Goal: Task Accomplishment & Management: Complete application form

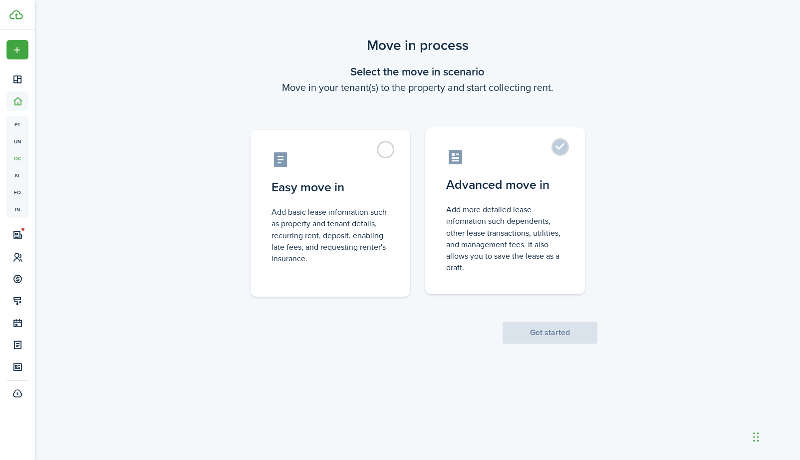
click at [506, 176] on control-radio-card-title "Advanced move in" at bounding box center [505, 185] width 118 height 18
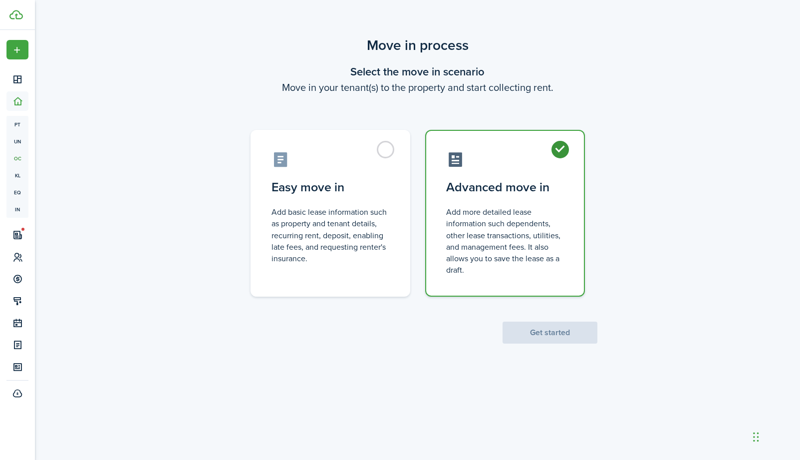
radio input "true"
click at [561, 325] on button "Get started" at bounding box center [550, 332] width 95 height 22
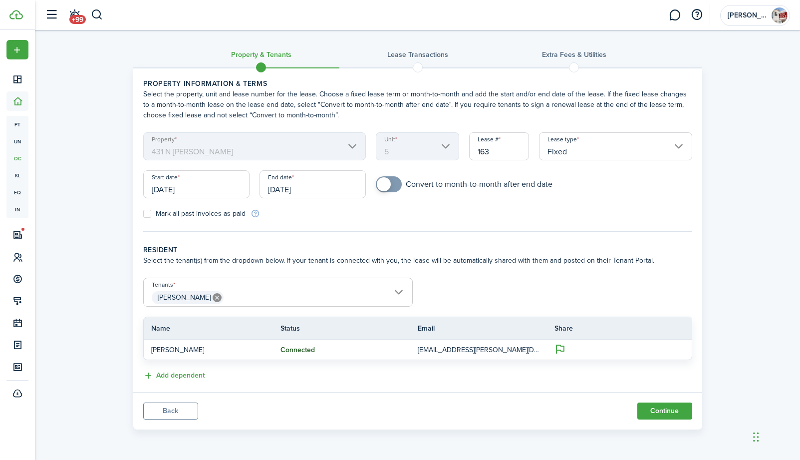
click at [557, 146] on input "Fixed" at bounding box center [615, 146] width 153 height 28
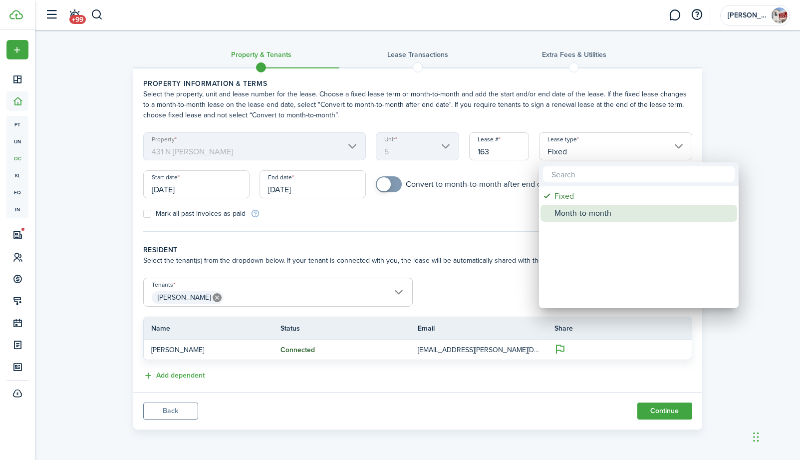
click at [583, 214] on div "Month-to-month" at bounding box center [643, 213] width 177 height 17
type input "Month-to-month"
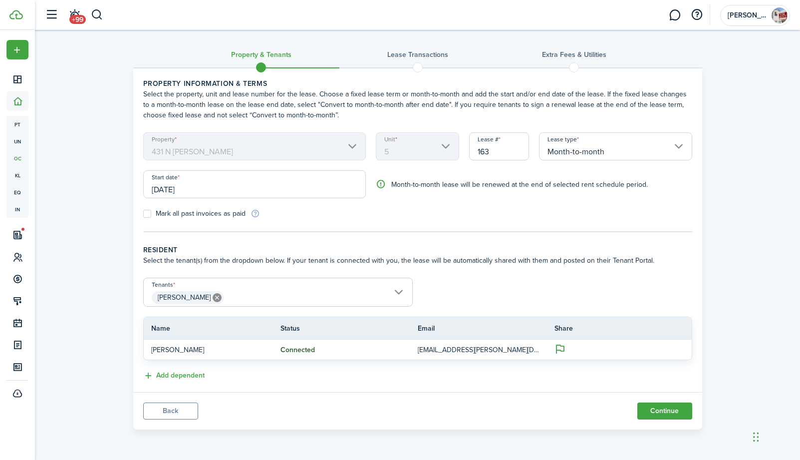
click at [217, 188] on input "[DATE]" at bounding box center [254, 184] width 223 height 28
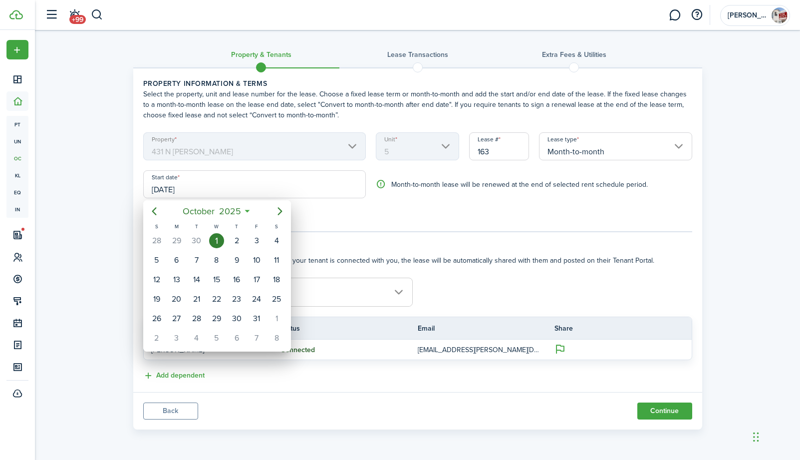
click at [216, 243] on div "1" at bounding box center [216, 240] width 15 height 15
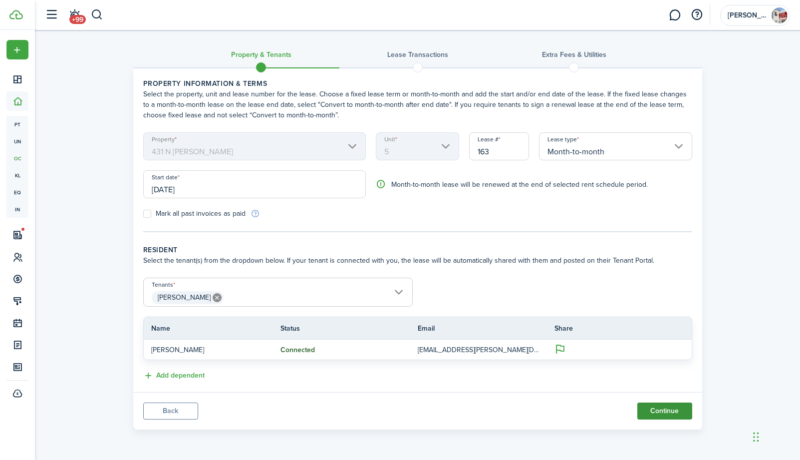
click at [681, 412] on button "Continue" at bounding box center [664, 410] width 55 height 17
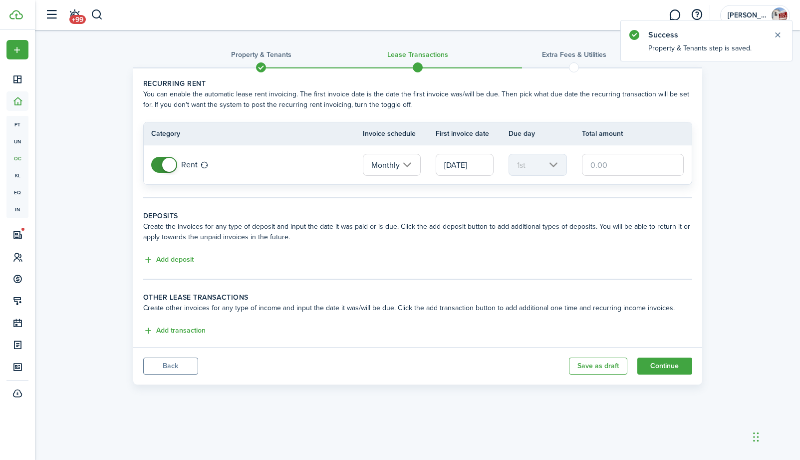
click at [612, 156] on input "text" at bounding box center [633, 165] width 102 height 22
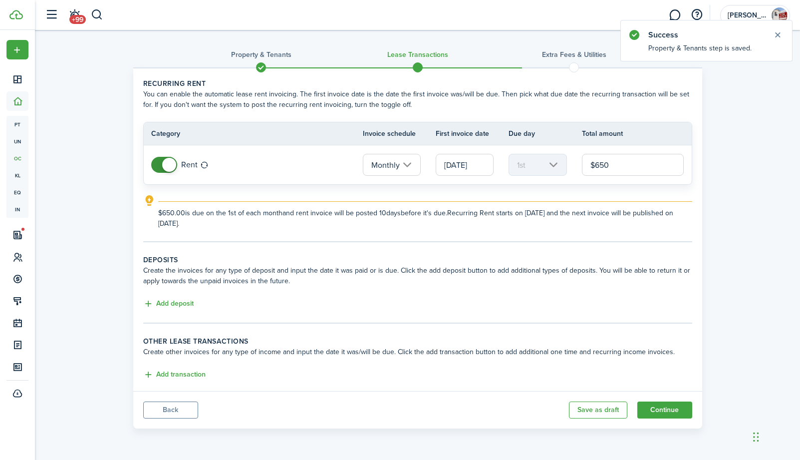
type input "$650.00"
click at [704, 185] on div "Property & Tenants Lease Transactions Extra fees & Utilities Recurring rent You…" at bounding box center [417, 231] width 579 height 393
click at [188, 301] on button "Add deposit" at bounding box center [168, 303] width 50 height 11
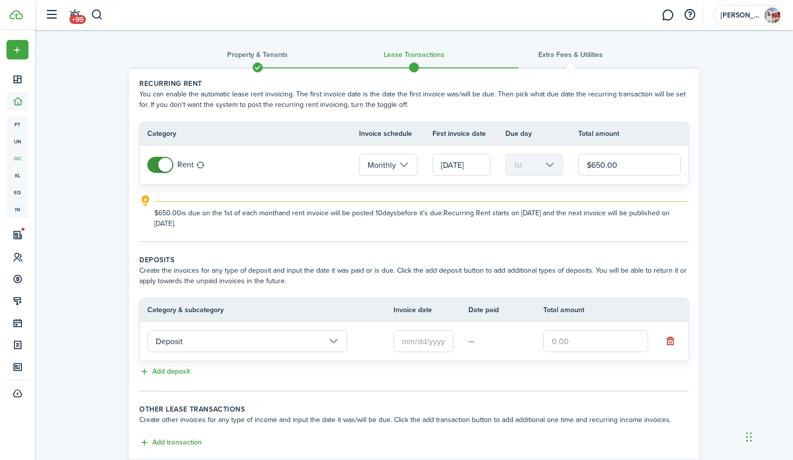
click at [558, 344] on input "text" at bounding box center [595, 341] width 105 height 22
click at [445, 340] on input "text" at bounding box center [423, 341] width 60 height 22
type input "$650.00"
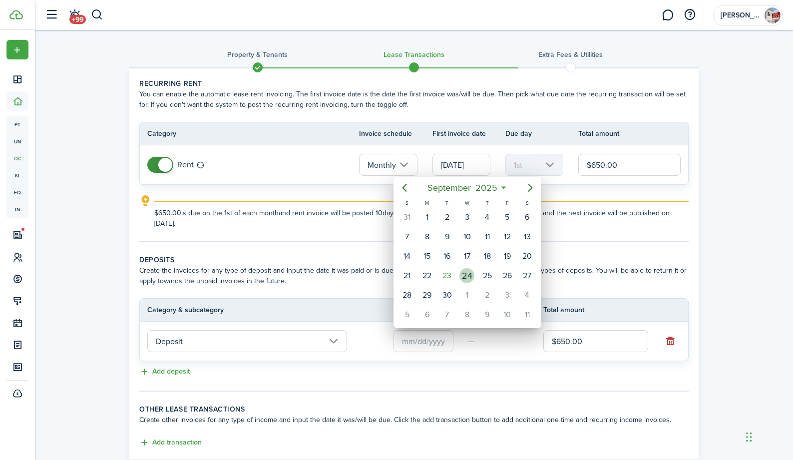
click at [464, 274] on div "24" at bounding box center [466, 275] width 15 height 15
type input "[DATE]"
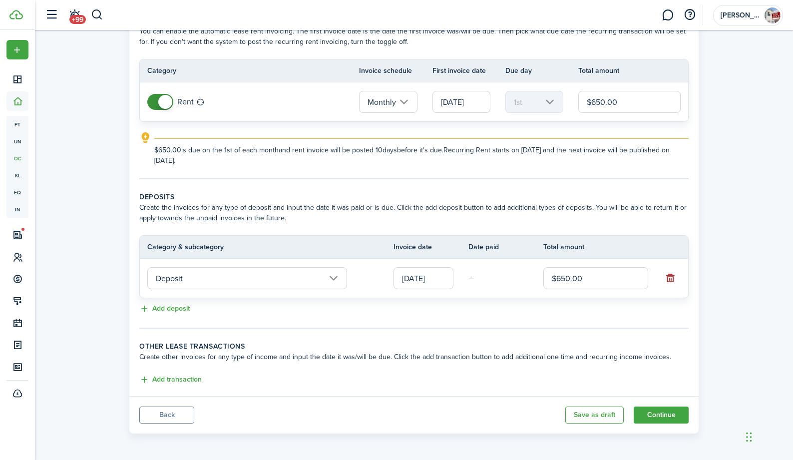
scroll to position [64, 0]
click at [669, 415] on button "Continue" at bounding box center [660, 413] width 55 height 17
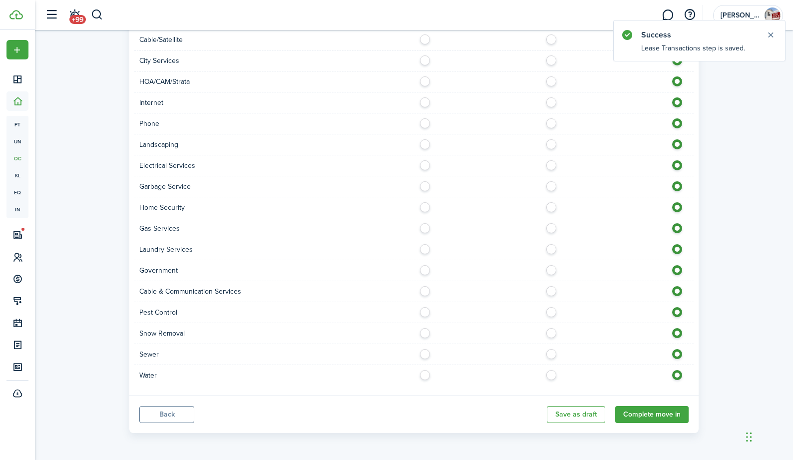
scroll to position [651, 0]
click at [659, 414] on button "Complete move in" at bounding box center [651, 413] width 73 height 17
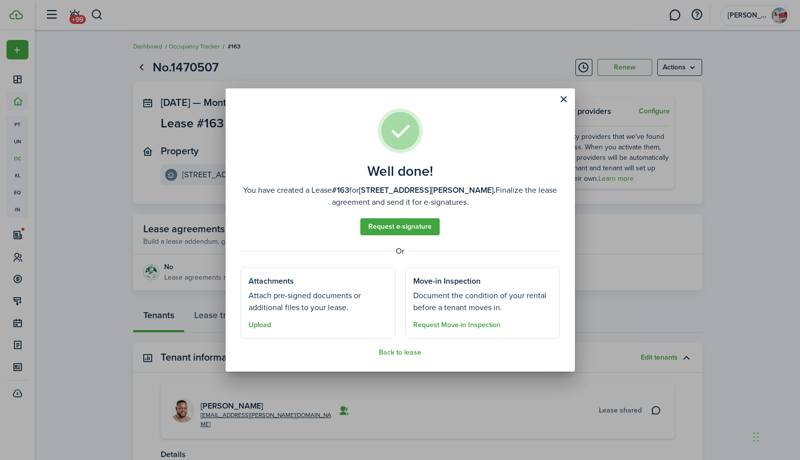
click at [259, 326] on button "Upload" at bounding box center [260, 325] width 22 height 8
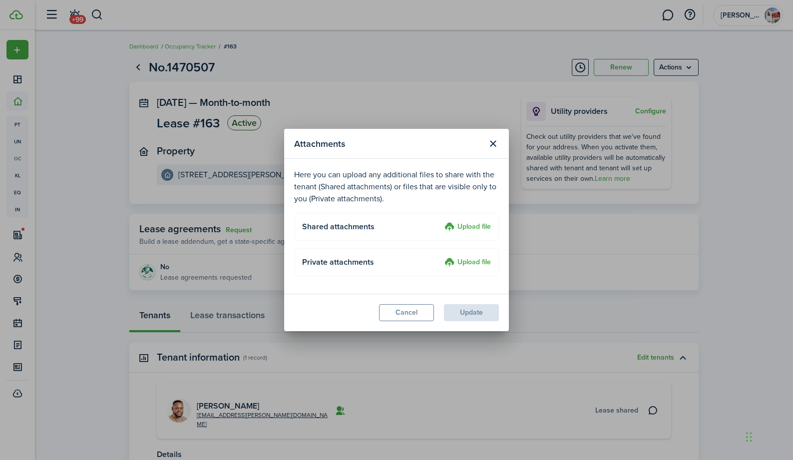
click at [480, 231] on label "Upload file" at bounding box center [467, 227] width 46 height 12
click at [441, 221] on input "Upload file" at bounding box center [441, 221] width 0 height 0
click at [465, 229] on label "Upload file" at bounding box center [467, 227] width 46 height 12
click at [441, 221] on input "Upload file" at bounding box center [441, 221] width 0 height 0
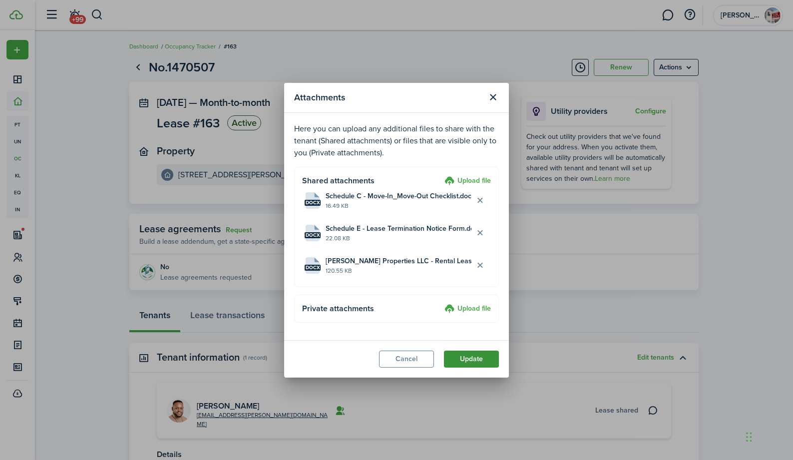
click at [469, 355] on button "Update" at bounding box center [471, 358] width 55 height 17
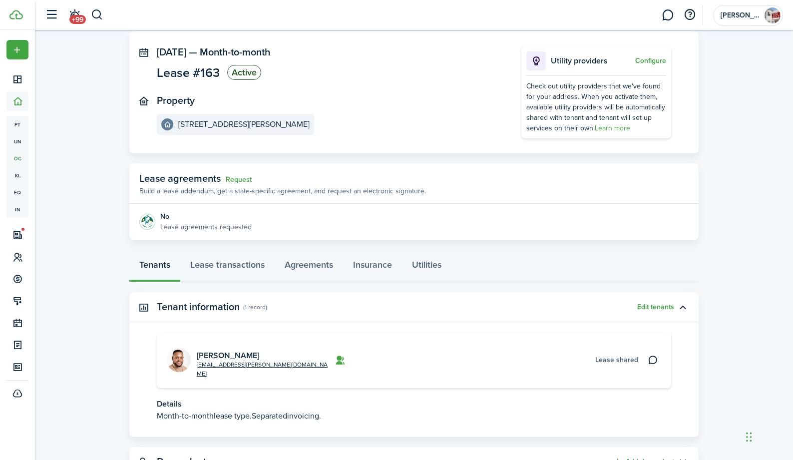
scroll to position [33, 0]
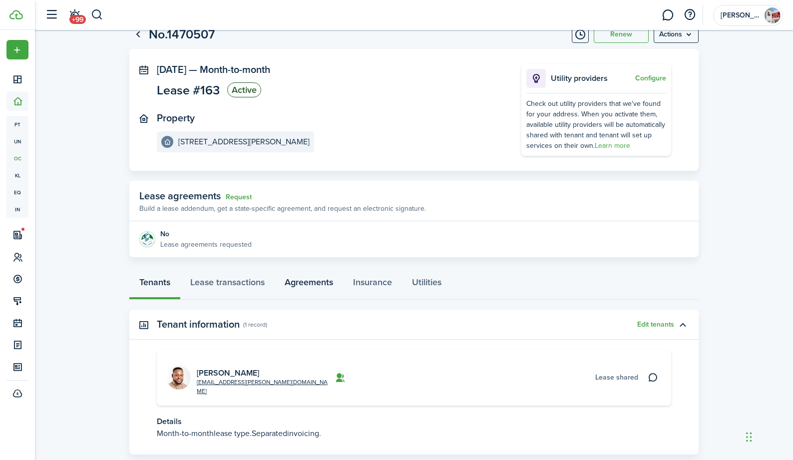
click at [299, 280] on link "Agreements" at bounding box center [309, 285] width 68 height 30
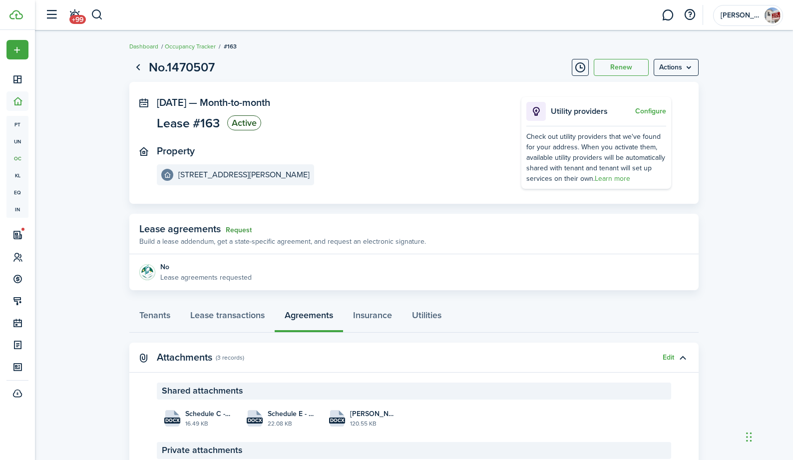
click at [242, 226] on link "Request" at bounding box center [239, 230] width 26 height 8
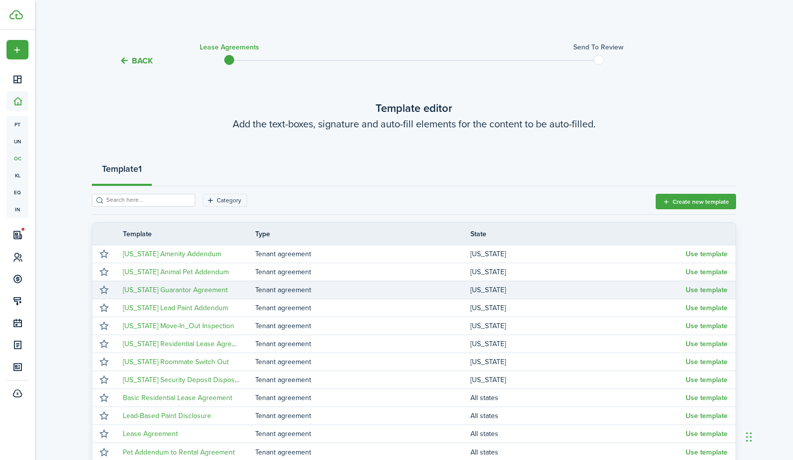
scroll to position [124, 0]
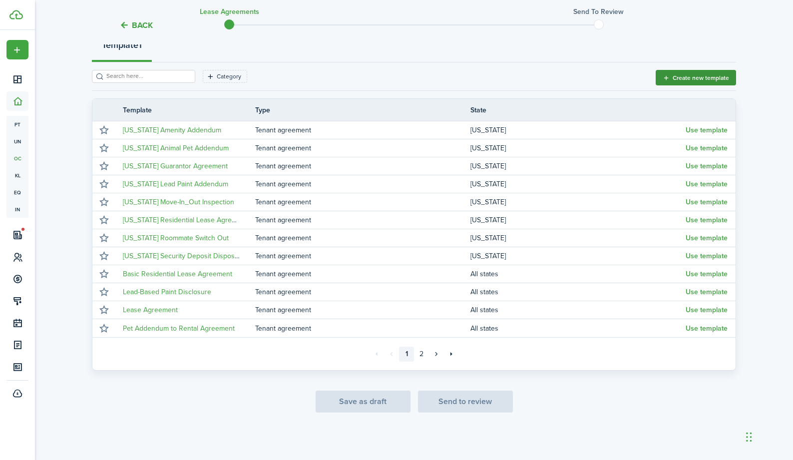
click at [679, 77] on button "Create new template" at bounding box center [695, 77] width 80 height 15
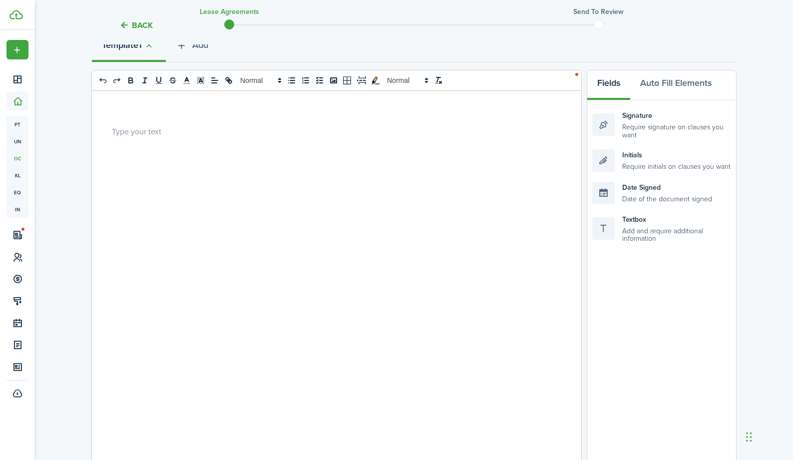
scroll to position [86, 0]
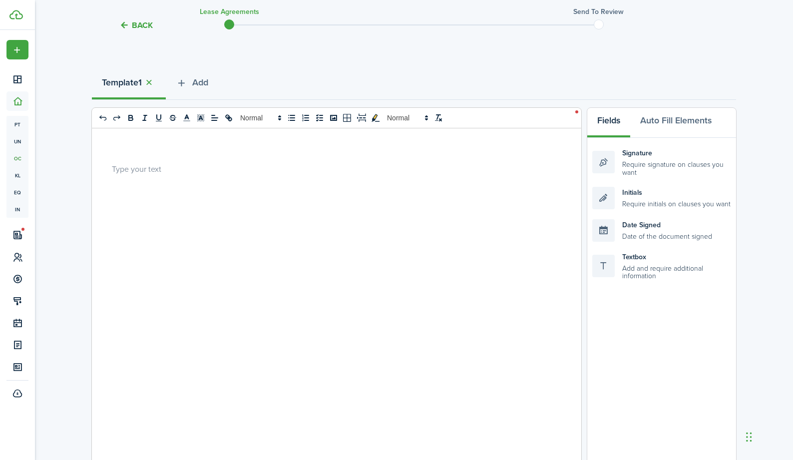
click at [364, 178] on div at bounding box center [333, 324] width 482 height 392
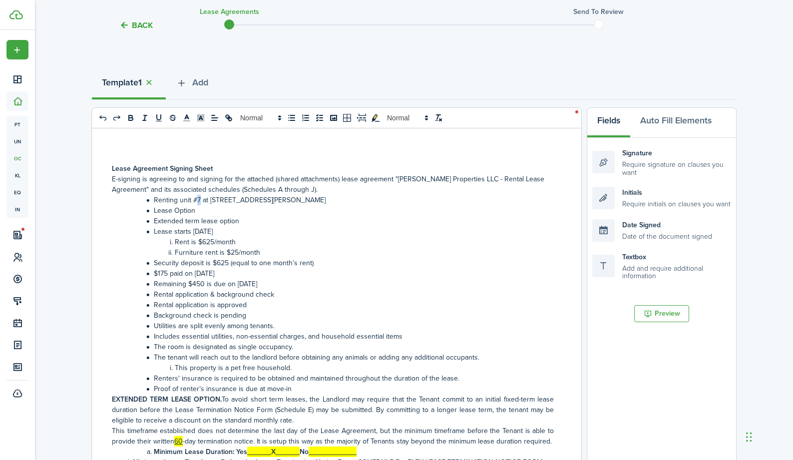
click at [198, 201] on li "Renting unit #7 at [STREET_ADDRESS][PERSON_NAME]" at bounding box center [337, 200] width 431 height 10
drag, startPoint x: 210, startPoint y: 200, endPoint x: 261, endPoint y: 203, distance: 51.5
click at [261, 203] on li "Renting unit #1 at [STREET_ADDRESS][PERSON_NAME]" at bounding box center [337, 200] width 431 height 10
click at [330, 198] on li "Renting unit #1 at [STREET_ADDRESS]" at bounding box center [337, 200] width 431 height 10
click at [196, 169] on strong "Lease Agreement Signing Sheet" at bounding box center [162, 168] width 101 height 10
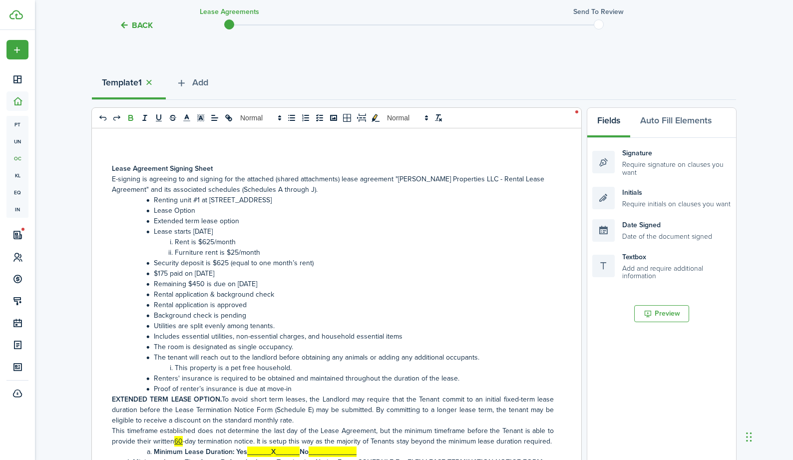
click at [107, 169] on div "Lease Agreement Signing Sheet E-signing is agreeing to and signing for the atta…" at bounding box center [333, 324] width 482 height 392
click at [334, 192] on p "E-signing is agreeing to and signing for the attached (shared attachments) leas…" at bounding box center [333, 184] width 442 height 21
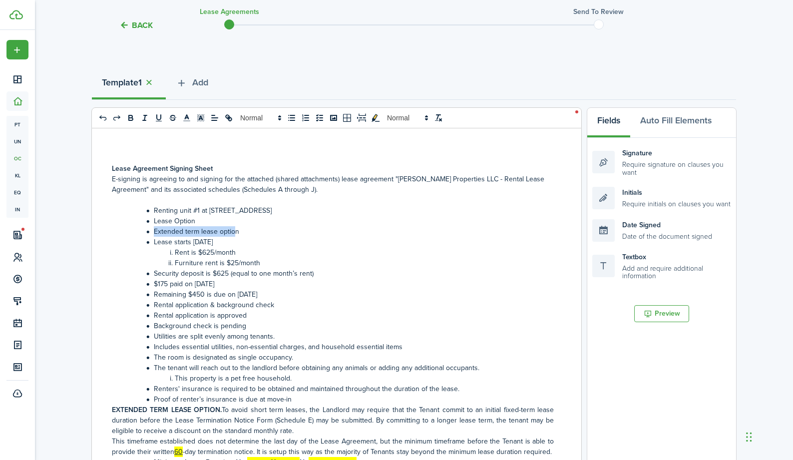
drag, startPoint x: 154, startPoint y: 233, endPoint x: 235, endPoint y: 229, distance: 80.4
click at [235, 229] on li "Extended term lease option" at bounding box center [337, 231] width 431 height 10
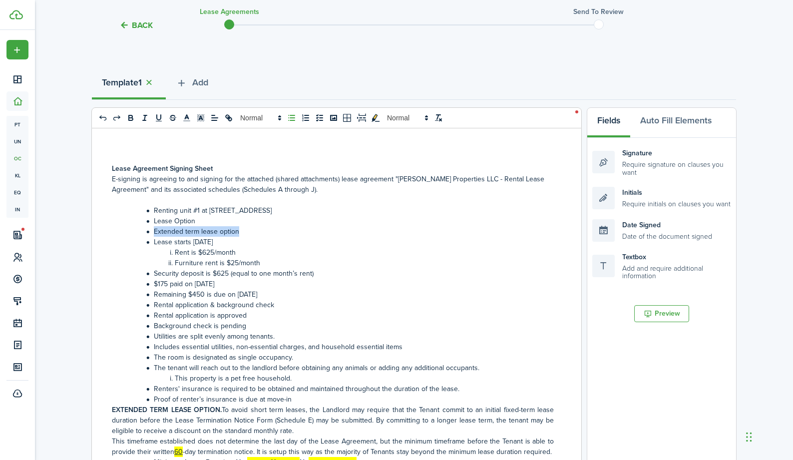
click at [235, 229] on li "Extended term lease option" at bounding box center [337, 231] width 431 height 10
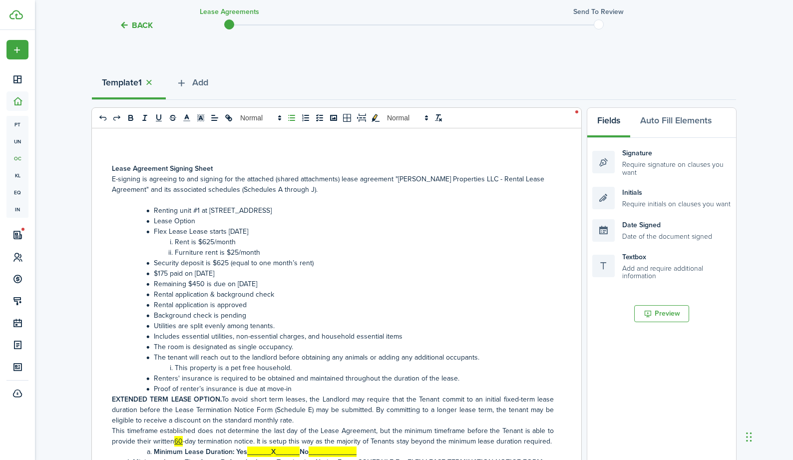
click at [151, 230] on li "Flex Lease Lease starts [DATE]" at bounding box center [337, 231] width 431 height 10
click at [208, 233] on li "Flex Lease Lease starts [DATE]" at bounding box center [337, 231] width 431 height 10
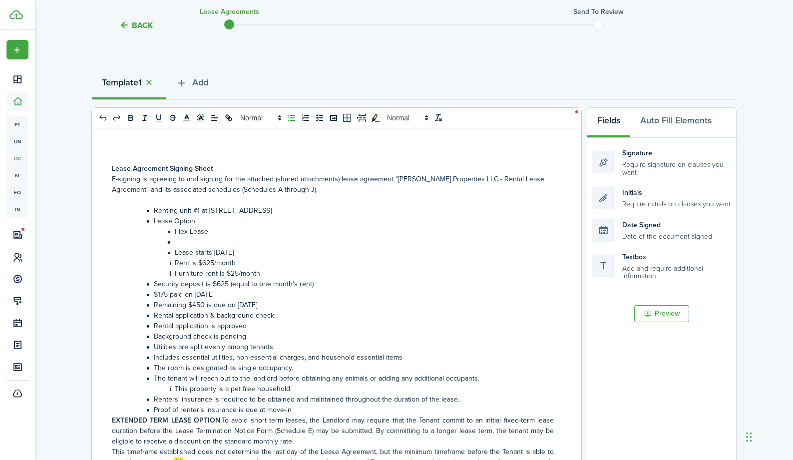
click at [210, 232] on li "Flex Lease" at bounding box center [337, 231] width 431 height 10
click at [199, 241] on li at bounding box center [337, 242] width 431 height 10
click at [208, 241] on li "60-Day notice to terminate" at bounding box center [337, 242] width 431 height 10
click at [210, 241] on li "60-Day notice to terminate" at bounding box center [337, 242] width 431 height 10
click at [207, 245] on li "60-Day notice to terminate" at bounding box center [337, 242] width 431 height 10
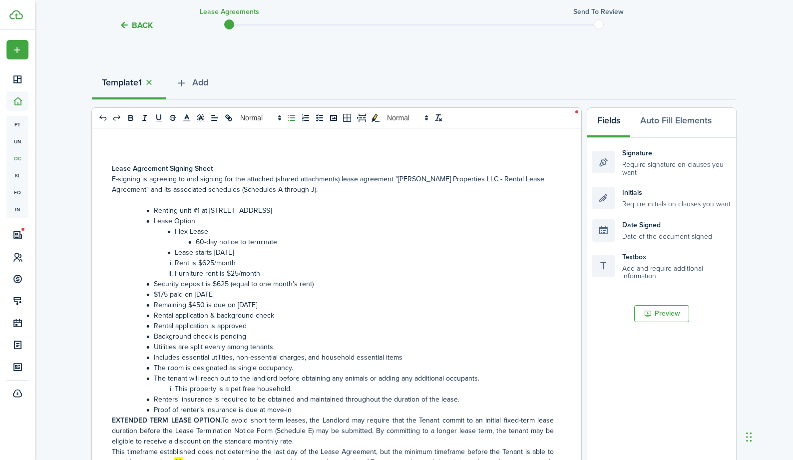
click at [271, 242] on li "60-day notice to terminate" at bounding box center [337, 242] width 431 height 10
click at [284, 242] on li "60-day notice to terminate" at bounding box center [337, 242] width 431 height 10
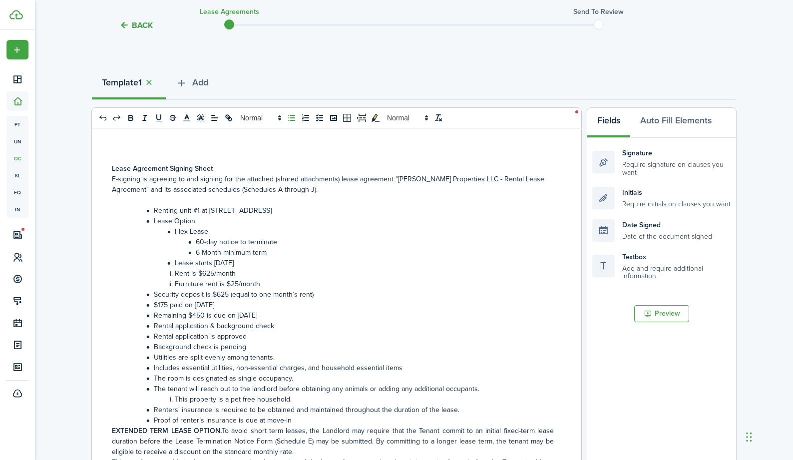
click at [253, 255] on li "6 Month minimum term" at bounding box center [337, 252] width 431 height 10
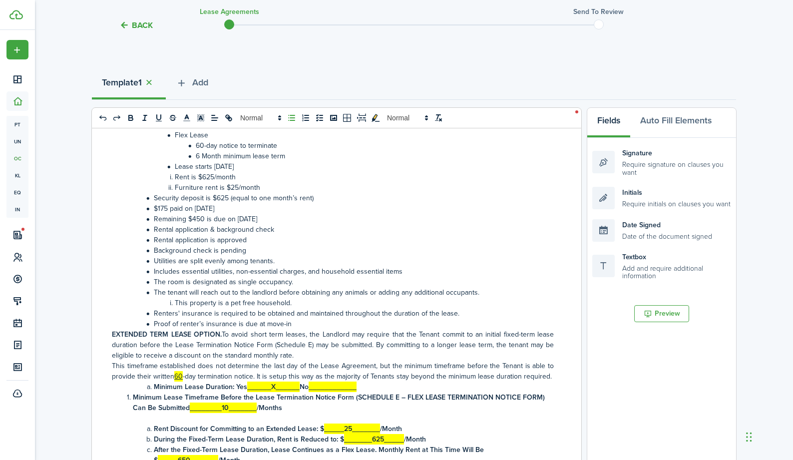
scroll to position [100, 0]
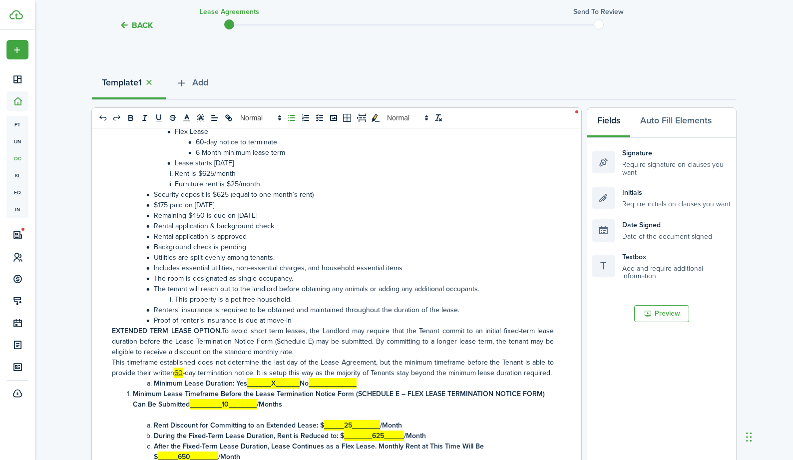
drag, startPoint x: 235, startPoint y: 163, endPoint x: 213, endPoint y: 165, distance: 22.1
click at [213, 165] on li "Lease starts [DATE]" at bounding box center [337, 163] width 431 height 10
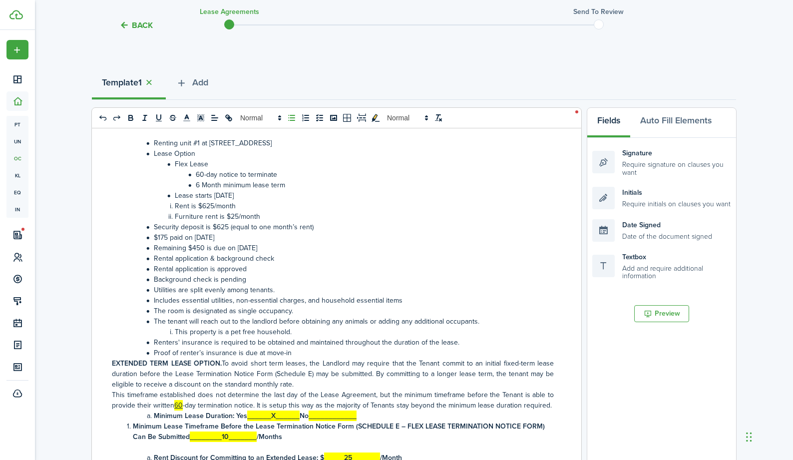
scroll to position [50, 0]
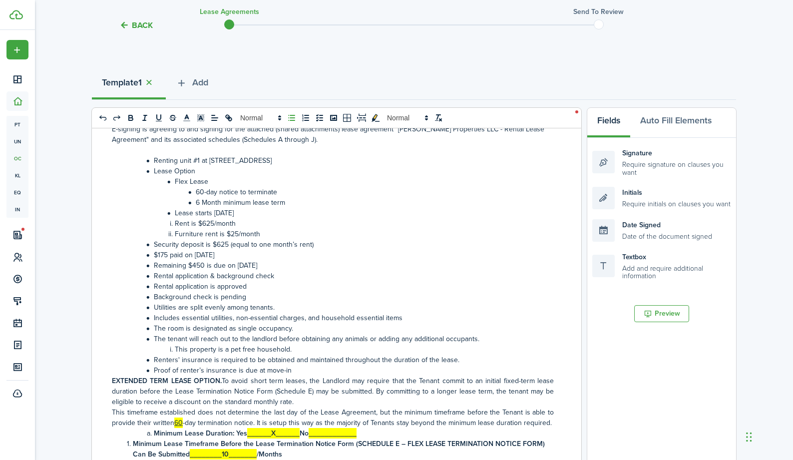
click at [173, 214] on li "Lease starts [DATE]" at bounding box center [337, 213] width 431 height 10
click at [174, 214] on li "Lease starts [DATE]" at bounding box center [337, 213] width 431 height 10
click at [177, 222] on li "Rent is $625/month" at bounding box center [337, 223] width 431 height 10
click at [224, 224] on li "Rent is $625/month" at bounding box center [337, 223] width 431 height 10
drag, startPoint x: 226, startPoint y: 224, endPoint x: 234, endPoint y: 224, distance: 7.5
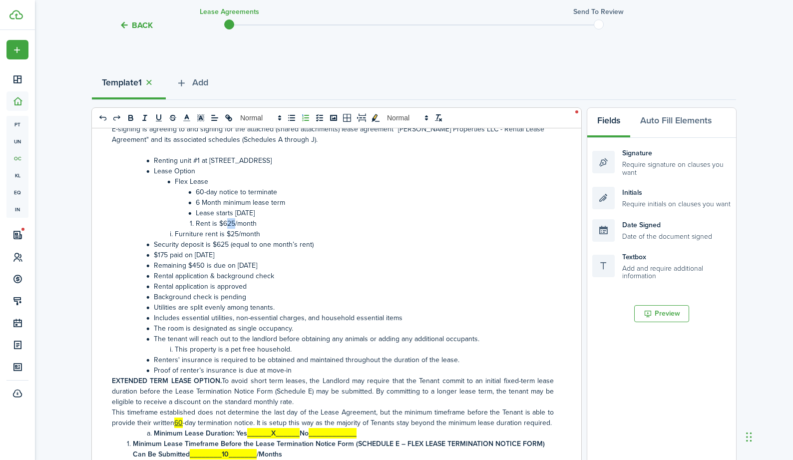
click at [234, 224] on li "Rent is $625/month" at bounding box center [337, 223] width 431 height 10
drag, startPoint x: 270, startPoint y: 231, endPoint x: 167, endPoint y: 231, distance: 102.8
click at [167, 231] on li "Furniture rent is $25/month" at bounding box center [337, 234] width 431 height 10
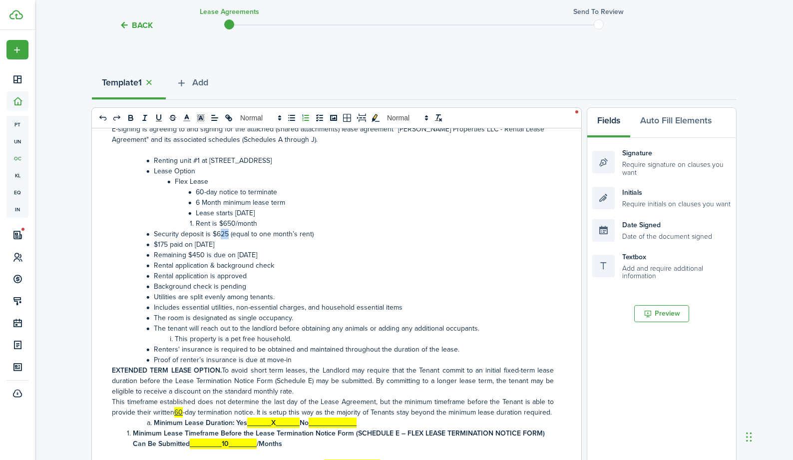
drag, startPoint x: 228, startPoint y: 235, endPoint x: 221, endPoint y: 235, distance: 7.0
click at [221, 235] on li "Security deposit is $625 (equal to one month’s rent)" at bounding box center [337, 234] width 431 height 10
drag, startPoint x: 157, startPoint y: 244, endPoint x: 277, endPoint y: 257, distance: 120.0
click at [277, 257] on ol "Renting unit #1 at [STREET_ADDRESS] Lease Option Flex Lease 60-day notice to te…" at bounding box center [333, 260] width 442 height 210
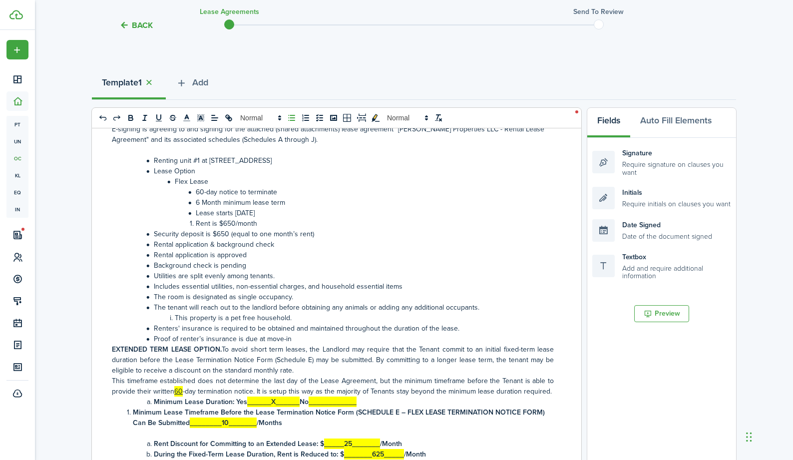
click at [151, 233] on li "Security deposit is $650 (equal to one month’s rent)" at bounding box center [337, 234] width 431 height 10
click at [195, 225] on li "Rent is $650/month" at bounding box center [337, 223] width 431 height 10
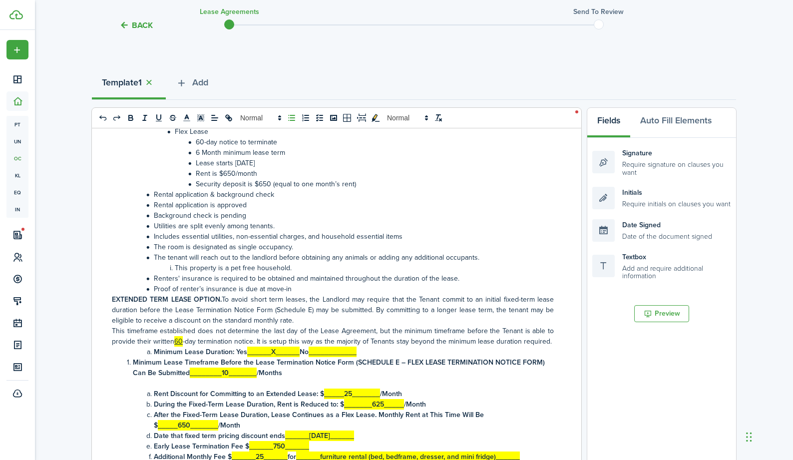
click at [154, 205] on li "Rental application is approved" at bounding box center [337, 205] width 431 height 10
drag, startPoint x: 152, startPoint y: 216, endPoint x: 177, endPoint y: 216, distance: 25.0
click at [154, 216] on li "Background check is pending" at bounding box center [337, 215] width 431 height 10
click at [280, 215] on li "Background check is pending" at bounding box center [337, 215] width 431 height 10
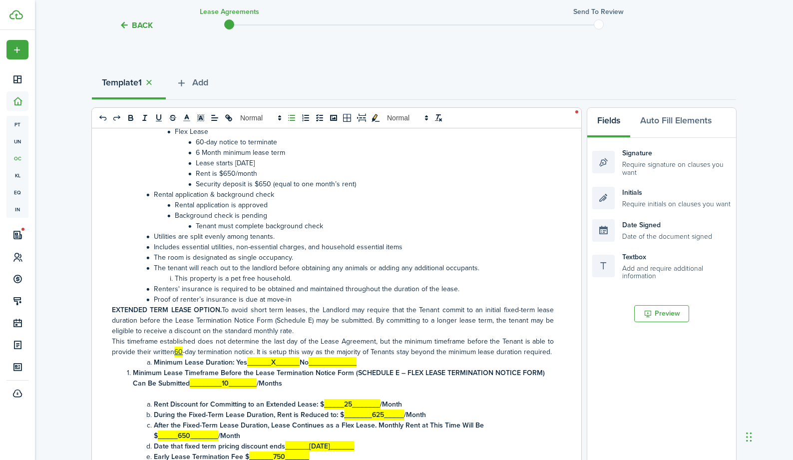
drag, startPoint x: 300, startPoint y: 272, endPoint x: 301, endPoint y: 266, distance: 6.0
click at [300, 272] on li "The tenant will reach out to the landlord before obtaining any animals or addin…" at bounding box center [337, 268] width 431 height 10
click at [352, 222] on li "Tenant must complete background check" at bounding box center [337, 226] width 431 height 10
click at [372, 281] on li "This property is a pet free household." at bounding box center [337, 278] width 431 height 10
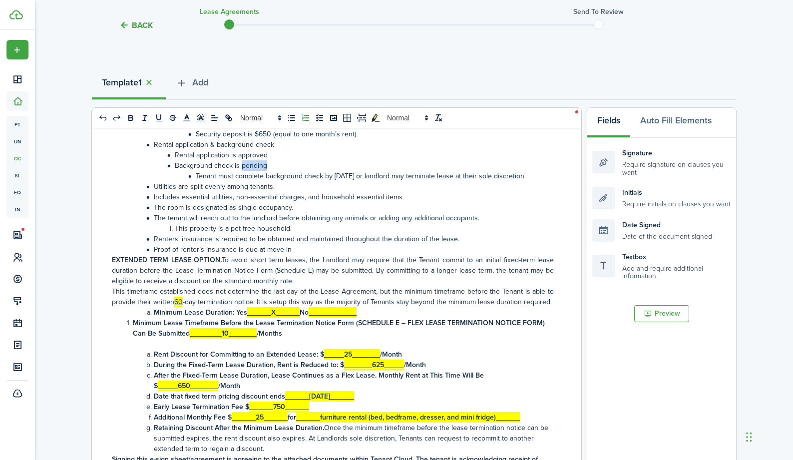
drag, startPoint x: 241, startPoint y: 168, endPoint x: 275, endPoint y: 166, distance: 34.0
click at [275, 166] on li "Background check is pending" at bounding box center [337, 165] width 431 height 10
click at [276, 166] on li "Background check is pending" at bounding box center [337, 165] width 431 height 10
click at [154, 198] on li "Includes essential utilities, non-essential charges, and household essential it…" at bounding box center [337, 197] width 431 height 10
click at [156, 218] on li "The tenant will reach out to the landlord before obtaining any animals or addin…" at bounding box center [337, 218] width 431 height 10
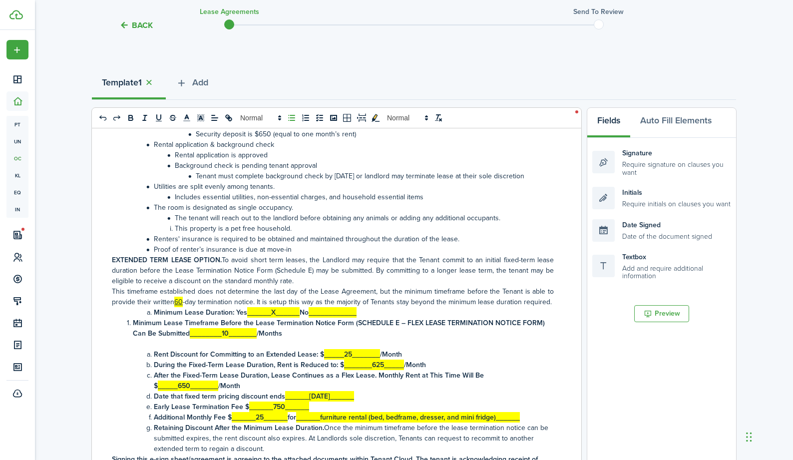
drag, startPoint x: 175, startPoint y: 230, endPoint x: 143, endPoint y: 228, distance: 32.0
click at [143, 228] on li "This property is a pet free household." at bounding box center [337, 228] width 431 height 10
click at [302, 248] on li "Proof of renter’s insurance is due at move-in" at bounding box center [337, 249] width 431 height 10
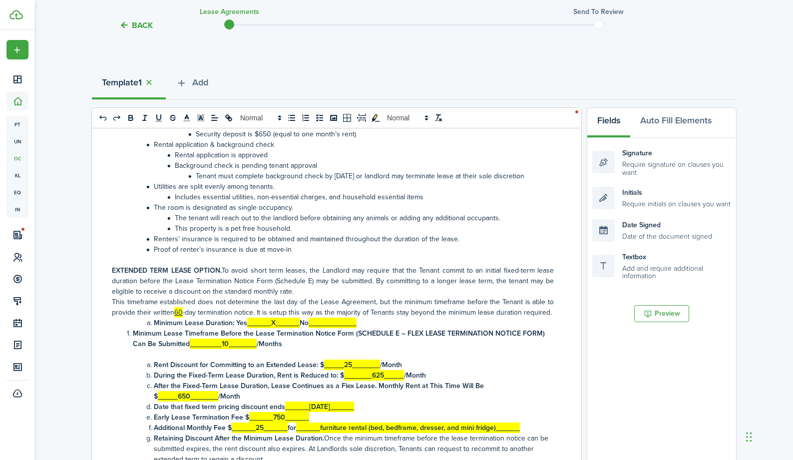
click at [153, 248] on li "Proof of renter’s insurance is due at move-in" at bounding box center [337, 249] width 431 height 10
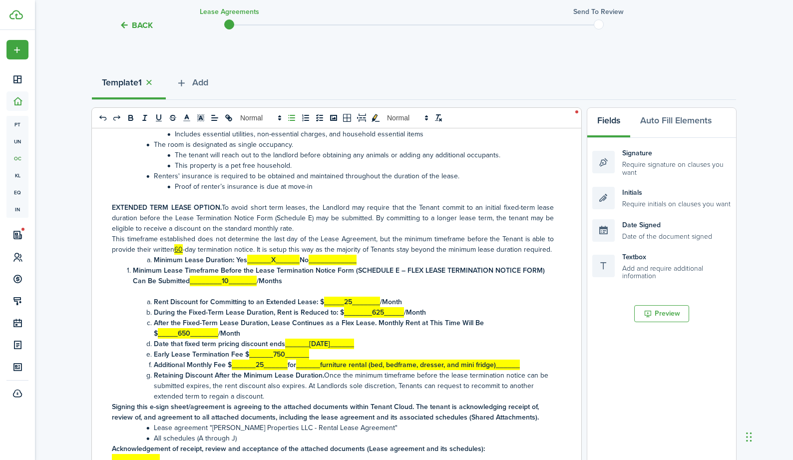
scroll to position [223, 0]
click at [298, 220] on p "EXTENDED TERM LEASE OPTION. To avoid short term leases, the Landlord may requir…" at bounding box center [333, 217] width 442 height 31
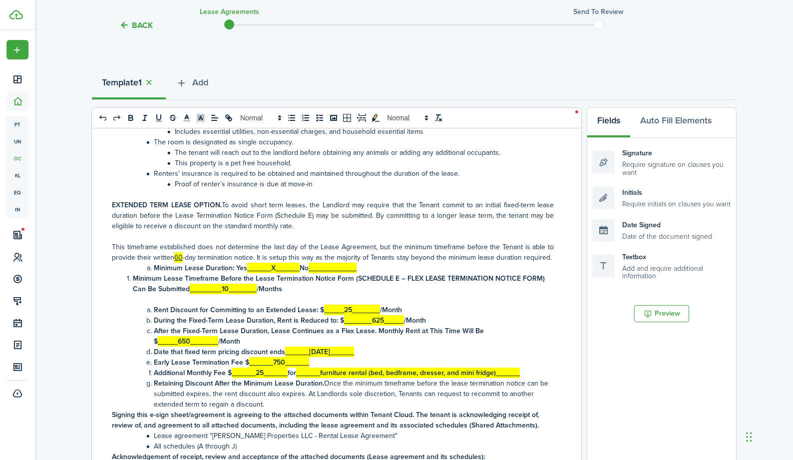
scroll to position [234, 0]
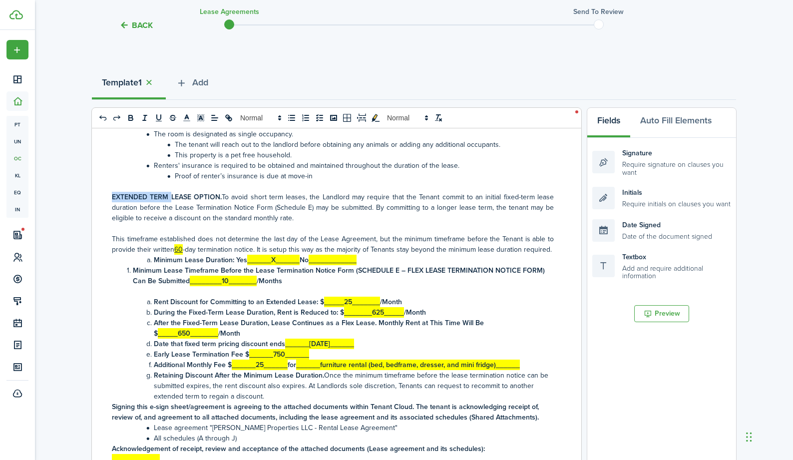
drag, startPoint x: 170, startPoint y: 186, endPoint x: 99, endPoint y: 185, distance: 70.9
click at [99, 185] on div "Lease Agreement Signing Sheet E-signing is agreeing to and signing for the atta…" at bounding box center [333, 324] width 482 height 392
click at [150, 192] on strong "LEASE OPTION." at bounding box center [137, 197] width 50 height 10
click at [154, 192] on strong "LEASE OPTION." at bounding box center [137, 197] width 50 height 10
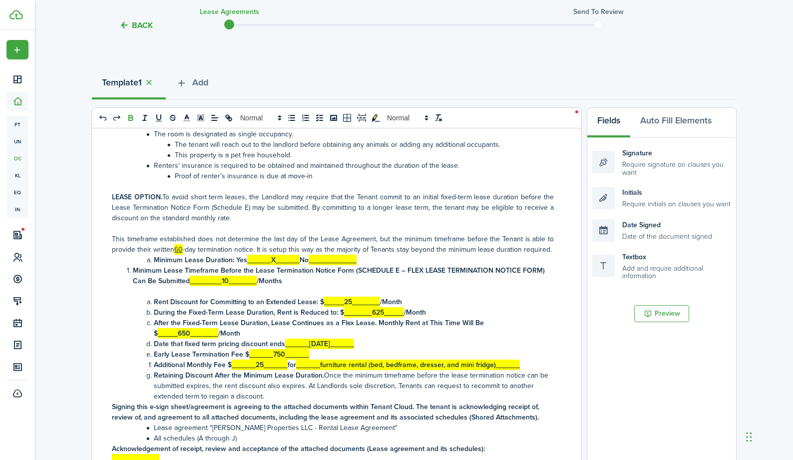
click at [150, 192] on strong "LEASE OPTION." at bounding box center [137, 197] width 50 height 10
click at [160, 206] on p "MINIMUM TERM COMMITMENT. To avoid short term leases, the Landlord may require t…" at bounding box center [333, 207] width 442 height 31
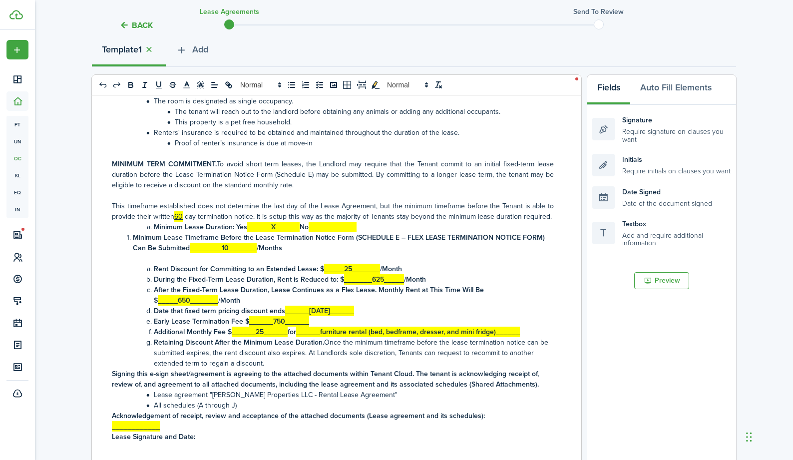
scroll to position [136, 0]
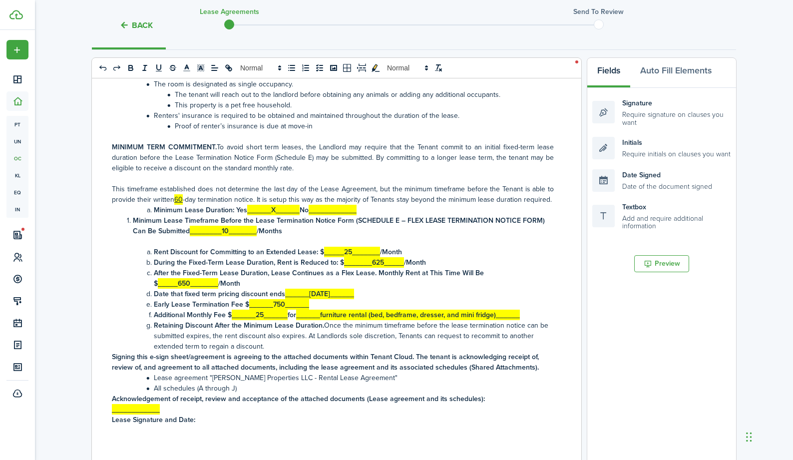
click at [362, 208] on li "Minimum Lease Duration: Yes ______X______ No ____________" at bounding box center [337, 210] width 431 height 10
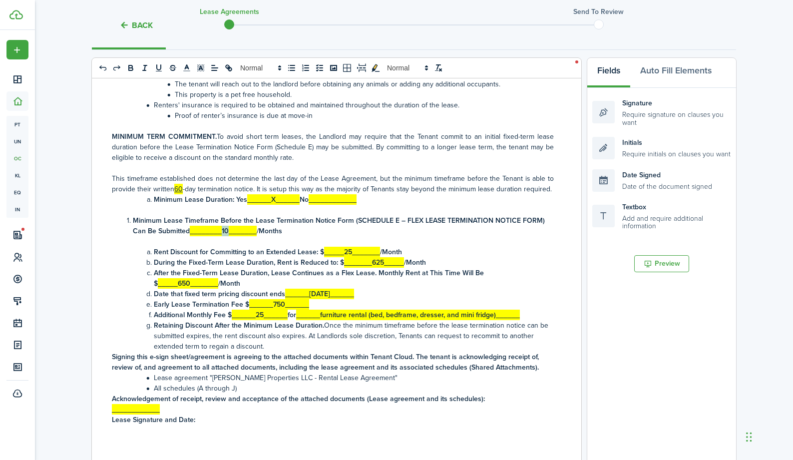
drag, startPoint x: 228, startPoint y: 242, endPoint x: 222, endPoint y: 243, distance: 6.6
click at [222, 236] on strong "________10_______" at bounding box center [223, 231] width 67 height 10
click at [253, 257] on strong "Rent Discount for Committing to an Extended Lease: $" at bounding box center [239, 252] width 170 height 10
drag, startPoint x: 350, startPoint y: 264, endPoint x: 341, endPoint y: 265, distance: 9.0
click at [341, 257] on strong "_____25_______" at bounding box center [352, 252] width 56 height 10
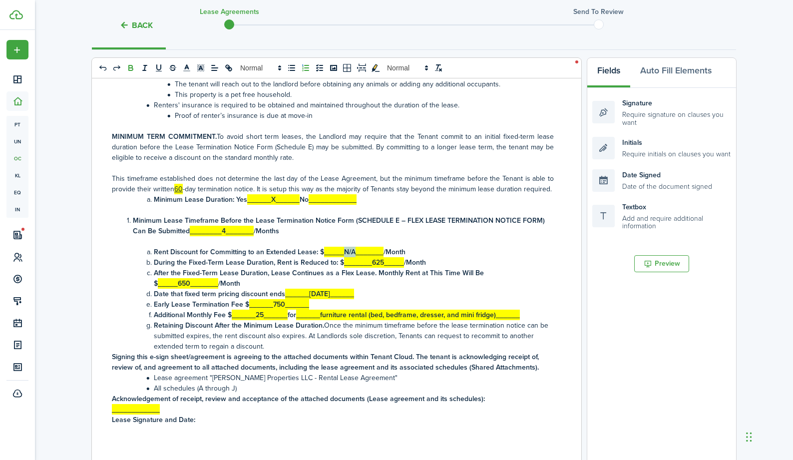
drag, startPoint x: 355, startPoint y: 264, endPoint x: 344, endPoint y: 265, distance: 11.5
click at [344, 257] on strong "_____N/A_______" at bounding box center [353, 252] width 59 height 10
copy strong "N/A"
drag, startPoint x: 382, startPoint y: 274, endPoint x: 368, endPoint y: 275, distance: 14.6
click at [368, 268] on strong "_______625_____" at bounding box center [374, 262] width 60 height 10
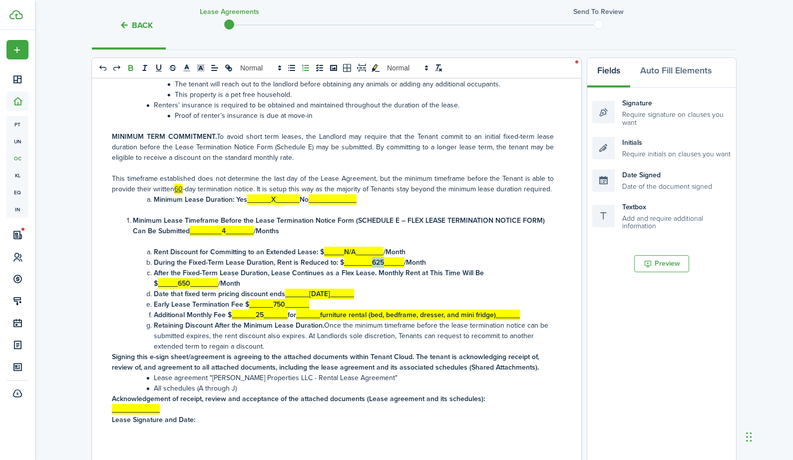
copy strong "625"
drag, startPoint x: 352, startPoint y: 261, endPoint x: 340, endPoint y: 265, distance: 12.5
click at [340, 257] on strong "_____N/A_______" at bounding box center [353, 252] width 59 height 10
copy strong "N/A"
drag, startPoint x: 380, startPoint y: 274, endPoint x: 369, endPoint y: 275, distance: 10.5
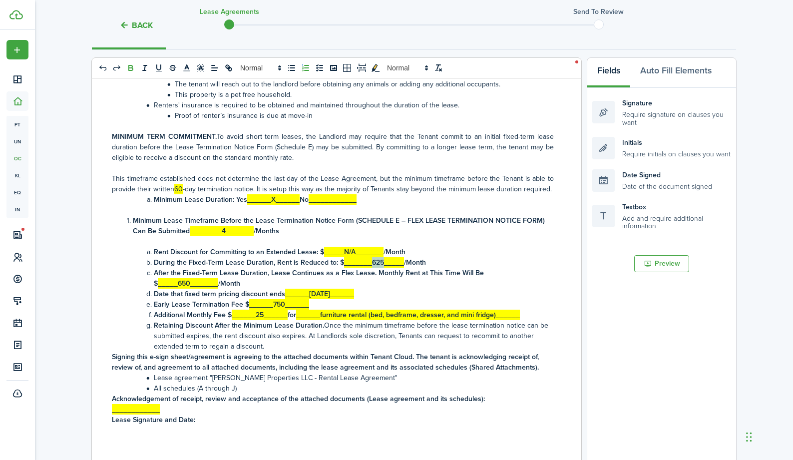
click at [369, 268] on strong "_______625_____" at bounding box center [374, 262] width 60 height 10
click at [186, 289] on strong "_____650_______" at bounding box center [188, 283] width 60 height 10
drag, startPoint x: 191, startPoint y: 295, endPoint x: 179, endPoint y: 296, distance: 12.5
click at [179, 289] on strong "_____650_______" at bounding box center [188, 283] width 60 height 10
click at [330, 309] on li "Early Lease Termination Fee $ ______750______" at bounding box center [337, 304] width 431 height 10
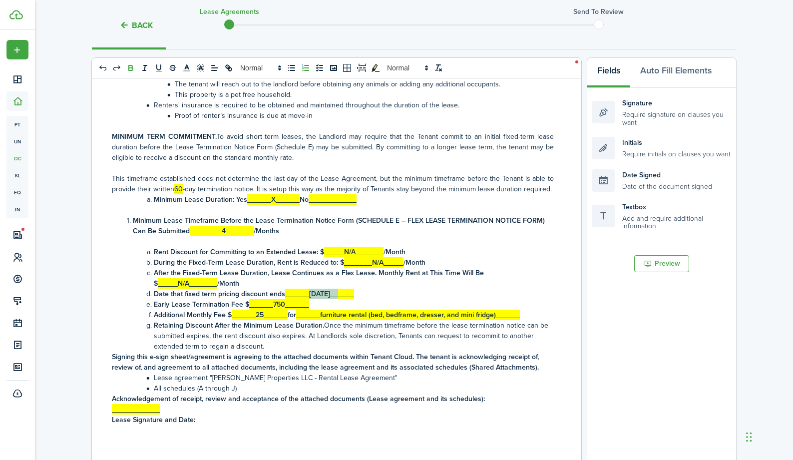
drag, startPoint x: 335, startPoint y: 307, endPoint x: 310, endPoint y: 307, distance: 25.0
click at [310, 299] on strong "______[DATE]______" at bounding box center [319, 294] width 69 height 10
click at [133, 226] on span at bounding box center [133, 220] width 0 height 10
click at [145, 215] on p at bounding box center [333, 210] width 442 height 10
click at [133, 232] on strong "Minimum Lease Timeframe Before the Lease Termination Notice Form (SCHEDULE E – …" at bounding box center [339, 225] width 412 height 21
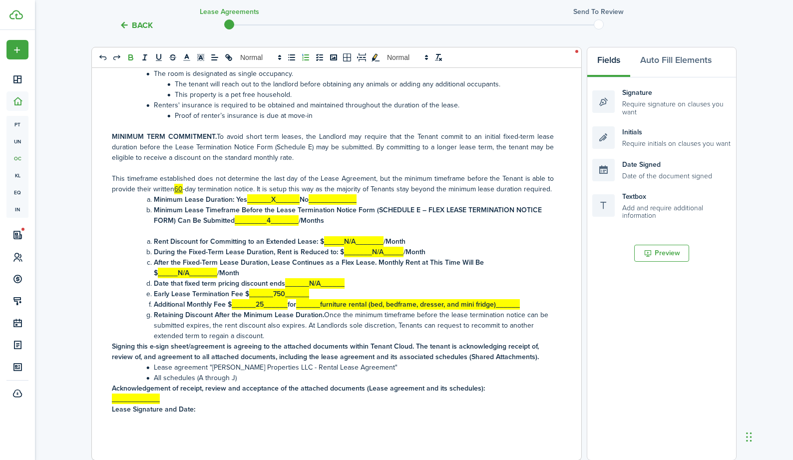
scroll to position [234, 0]
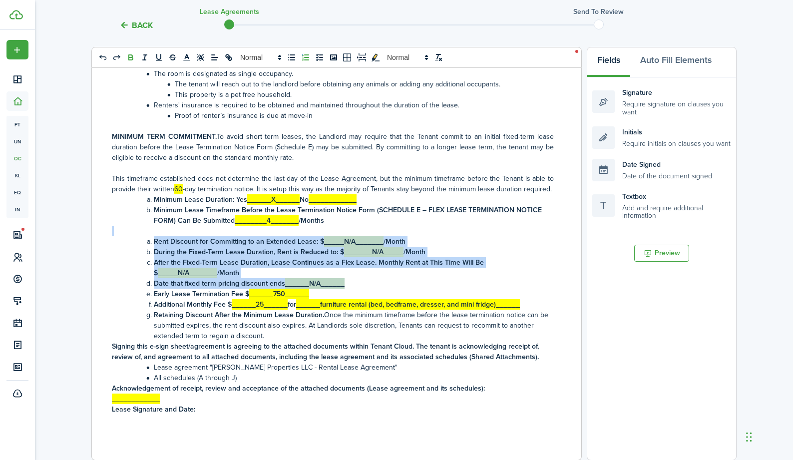
drag, startPoint x: 167, startPoint y: 233, endPoint x: 350, endPoint y: 287, distance: 190.6
click at [350, 287] on div "Lease Agreement Signing Sheet E-signing is agreeing to and signing for the atta…" at bounding box center [333, 264] width 482 height 392
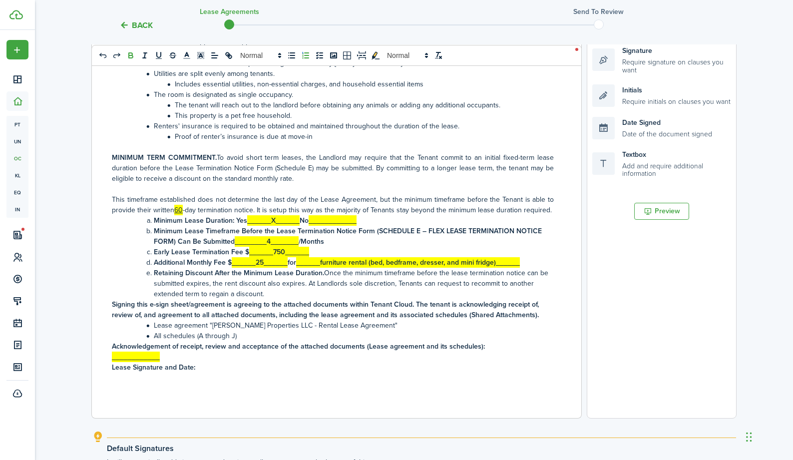
scroll to position [171, 0]
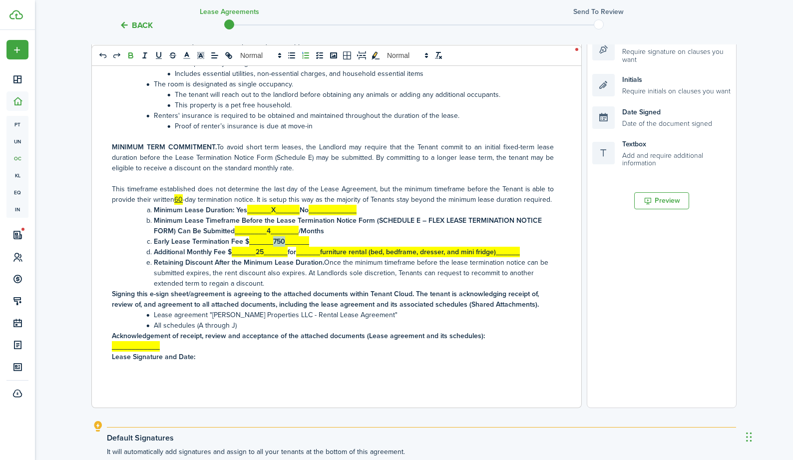
drag, startPoint x: 272, startPoint y: 243, endPoint x: 283, endPoint y: 243, distance: 11.0
click at [283, 243] on strong "______750______" at bounding box center [279, 241] width 60 height 10
click at [220, 250] on strong "Additional Monthly Fee $" at bounding box center [193, 252] width 78 height 10
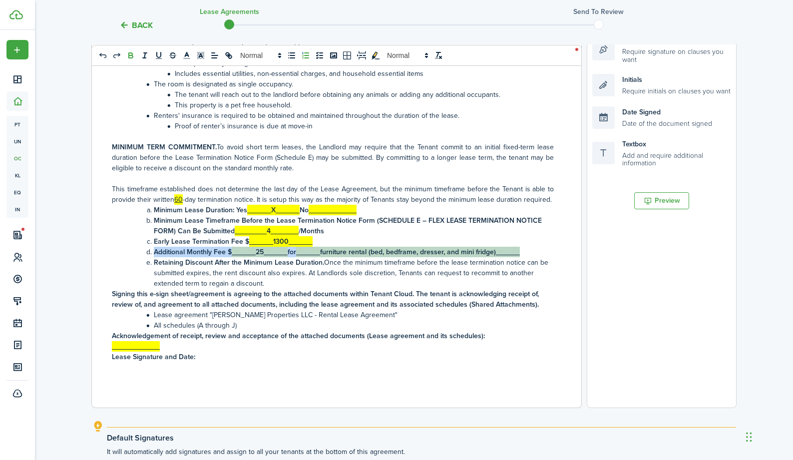
click at [220, 250] on strong "Additional Monthly Fee $" at bounding box center [193, 252] width 78 height 10
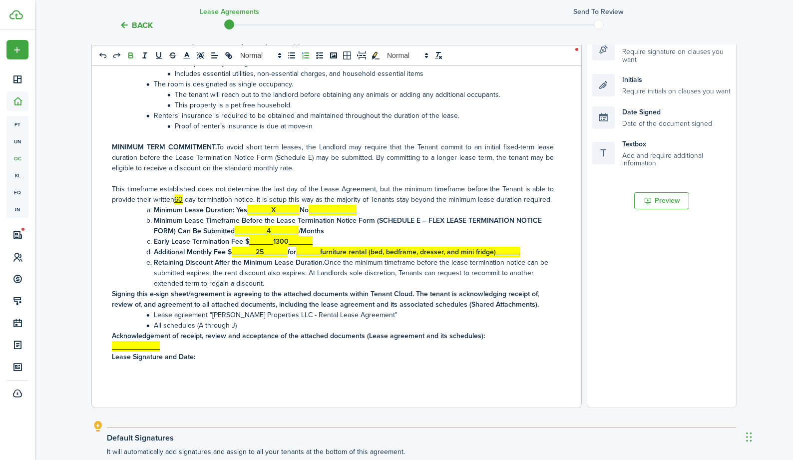
scroll to position [160, 0]
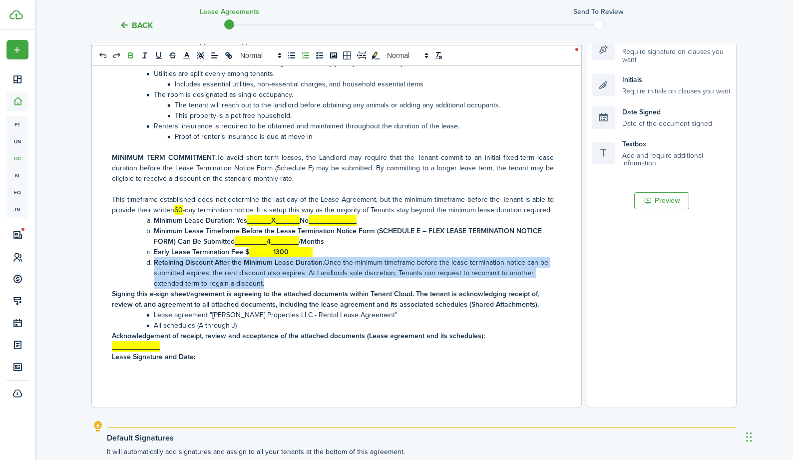
drag, startPoint x: 268, startPoint y: 284, endPoint x: 149, endPoint y: 261, distance: 120.9
click at [149, 261] on li "Retaining Discount After the Minimum Lease Duration. Once the minimum timeframe…" at bounding box center [337, 272] width 431 height 31
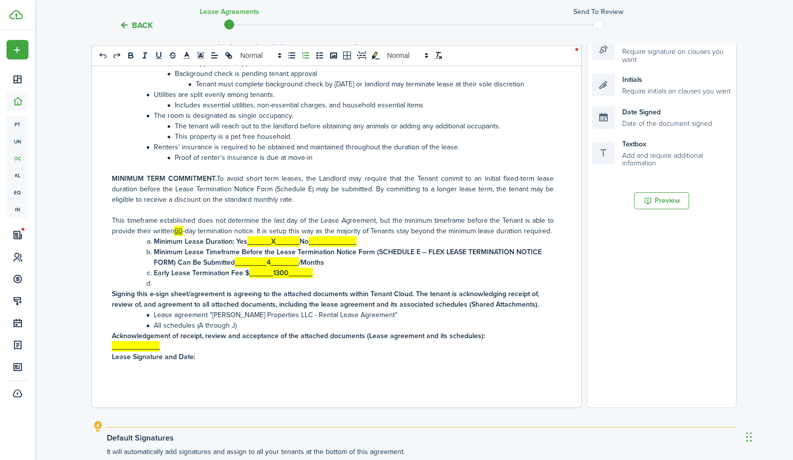
scroll to position [139, 0]
click at [264, 322] on li "All schedules (A through J)" at bounding box center [337, 325] width 431 height 10
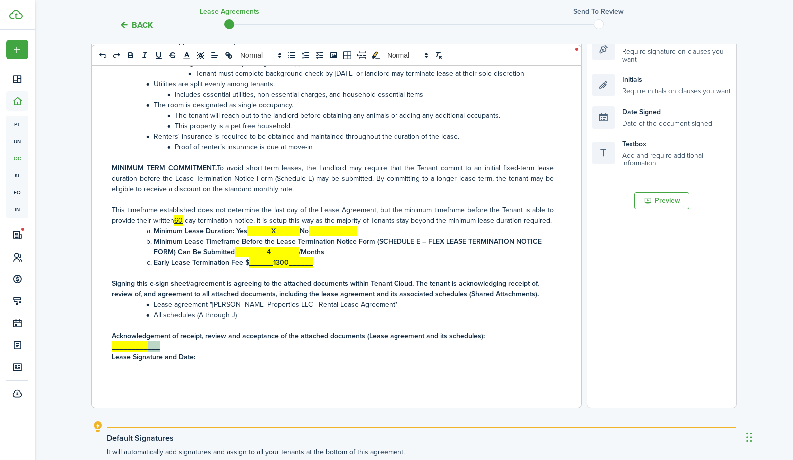
drag, startPoint x: 171, startPoint y: 343, endPoint x: 148, endPoint y: 344, distance: 23.0
click at [148, 344] on p "____________" at bounding box center [333, 346] width 442 height 10
click at [171, 344] on p "____________" at bounding box center [333, 346] width 442 height 10
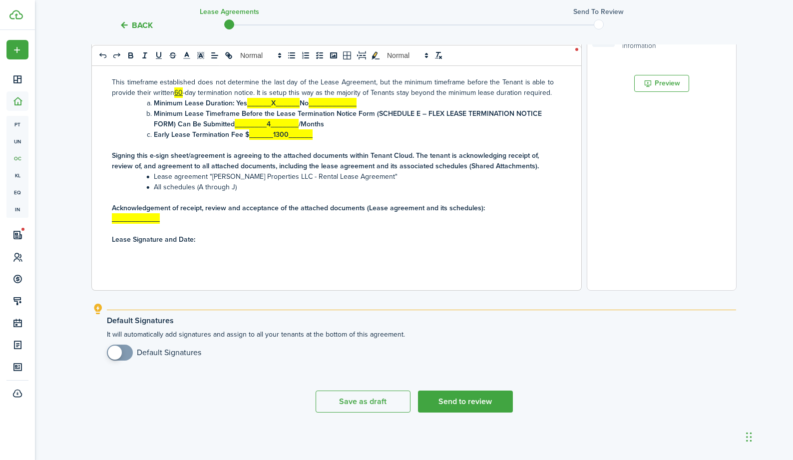
checkbox input "true"
click at [125, 354] on span at bounding box center [120, 352] width 10 height 16
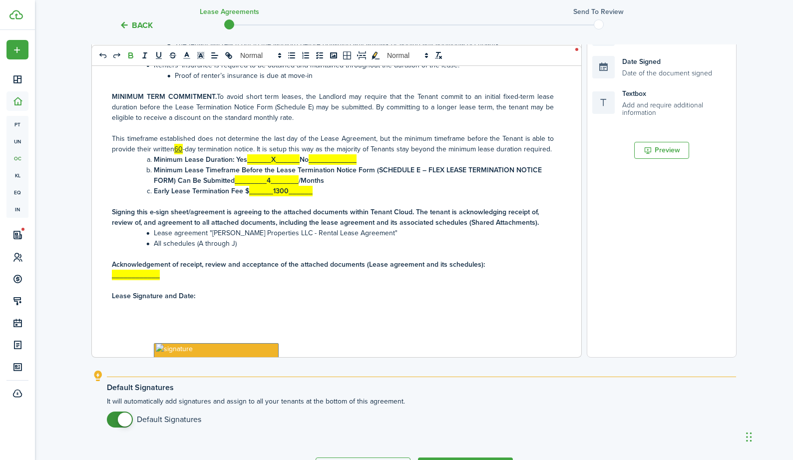
scroll to position [371, 0]
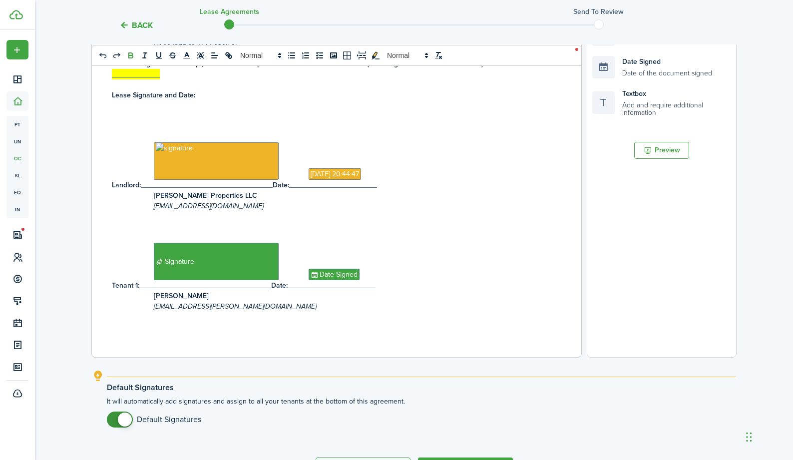
click at [159, 126] on p at bounding box center [333, 126] width 442 height 10
click at [163, 109] on p at bounding box center [333, 105] width 442 height 10
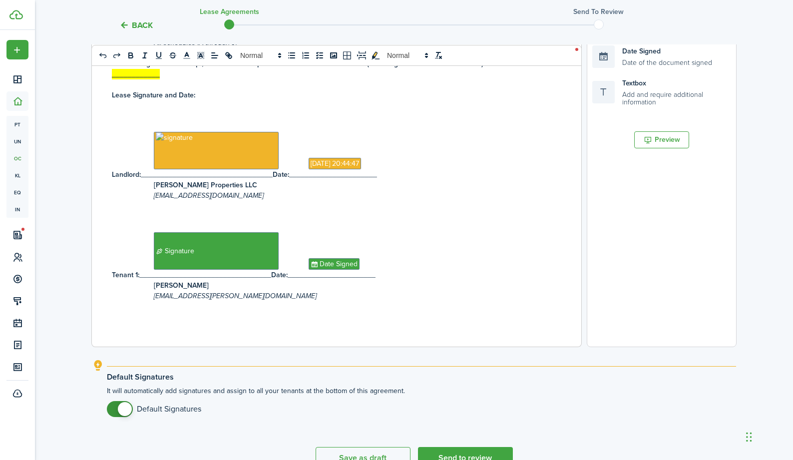
scroll to position [361, 0]
click at [163, 109] on p at bounding box center [333, 105] width 442 height 10
click at [163, 107] on p at bounding box center [333, 105] width 442 height 10
click at [182, 117] on p at bounding box center [333, 116] width 442 height 10
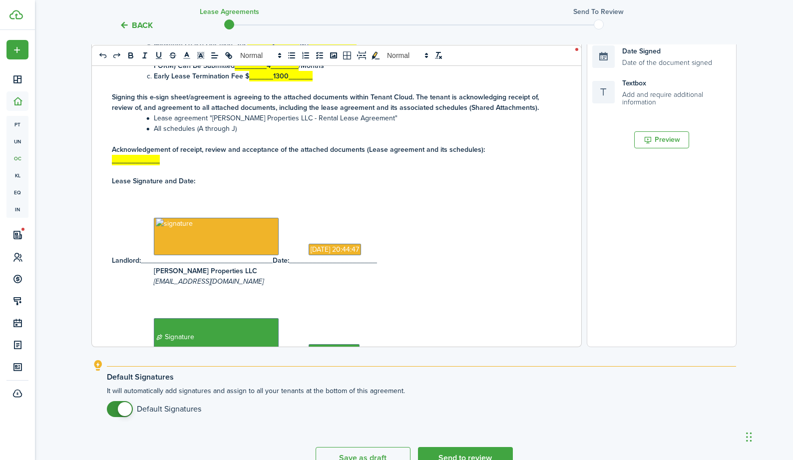
scroll to position [261, 0]
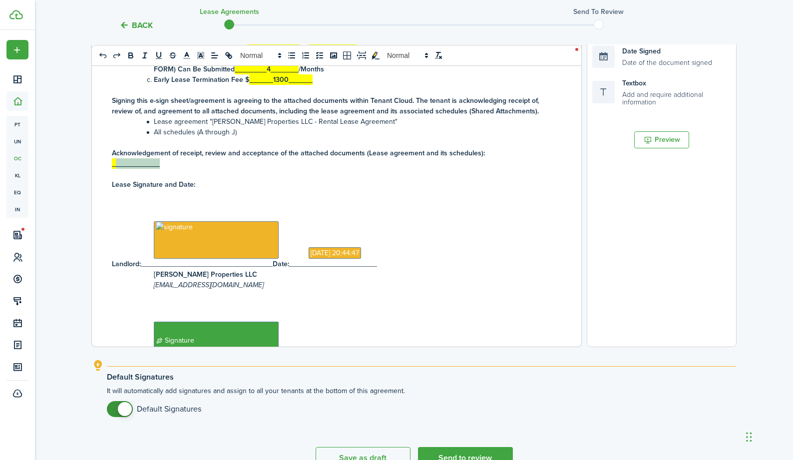
drag, startPoint x: 162, startPoint y: 174, endPoint x: 115, endPoint y: 177, distance: 46.6
click at [115, 169] on p "____________" at bounding box center [333, 163] width 442 height 10
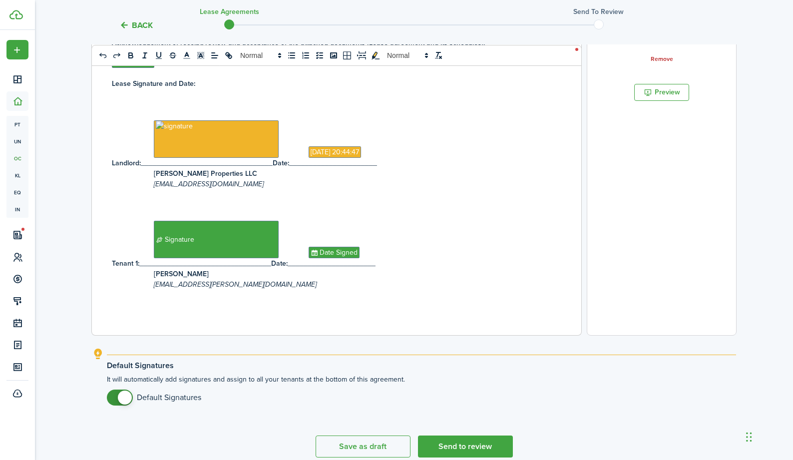
scroll to position [316, 0]
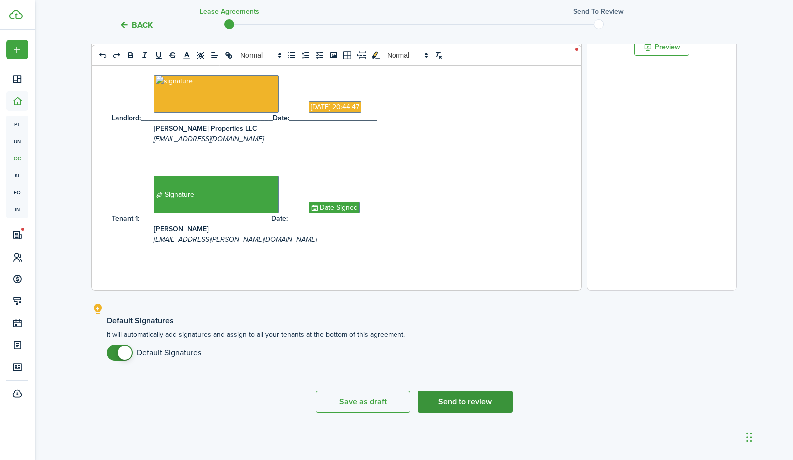
click at [461, 403] on button "Send to review" at bounding box center [465, 401] width 95 height 22
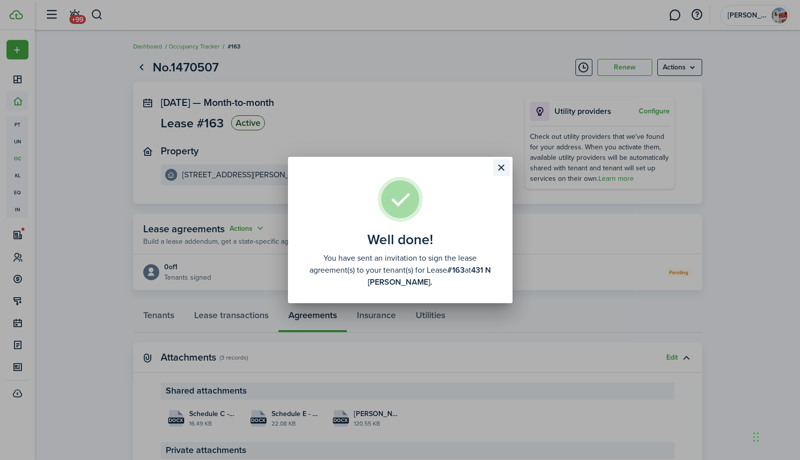
click at [502, 163] on button "Close modal" at bounding box center [501, 167] width 17 height 17
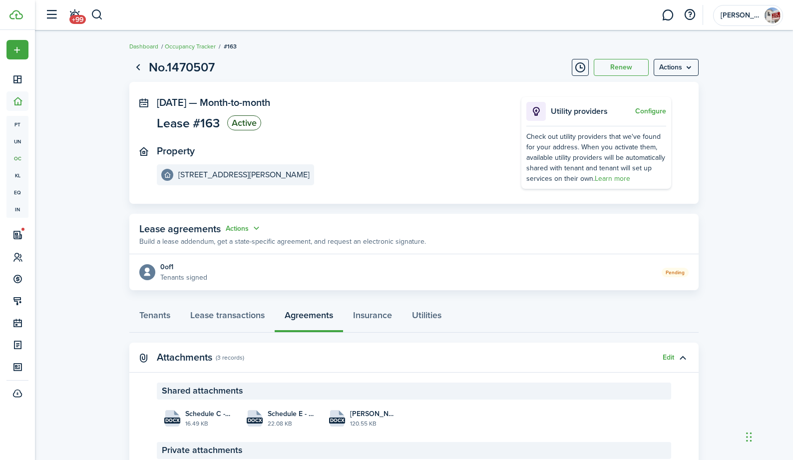
click at [714, 146] on lease-view "No.1470507 Renew Actions [DATE] — Month-to-month Lease #163 Active Property [ST…" at bounding box center [414, 288] width 758 height 471
click at [158, 320] on link "Tenants" at bounding box center [154, 317] width 51 height 30
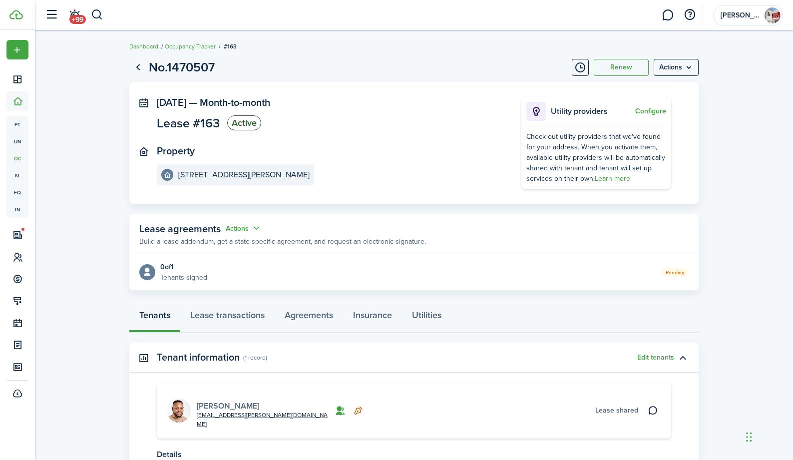
click at [221, 400] on link "[PERSON_NAME]" at bounding box center [228, 405] width 62 height 11
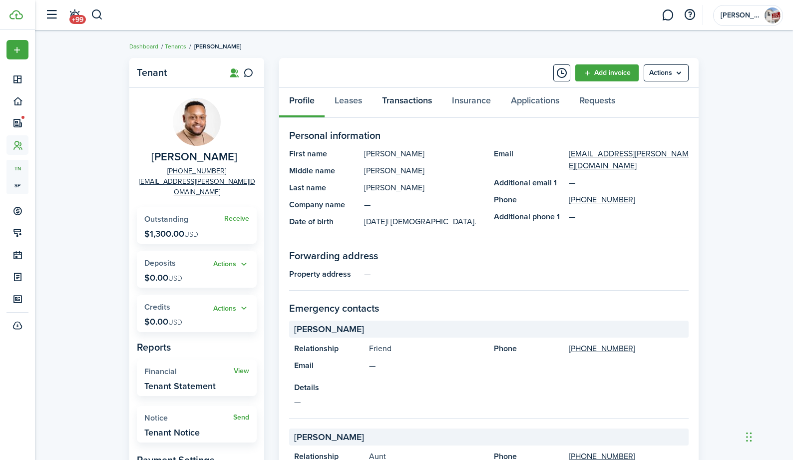
click at [390, 103] on link "Transactions" at bounding box center [407, 103] width 70 height 30
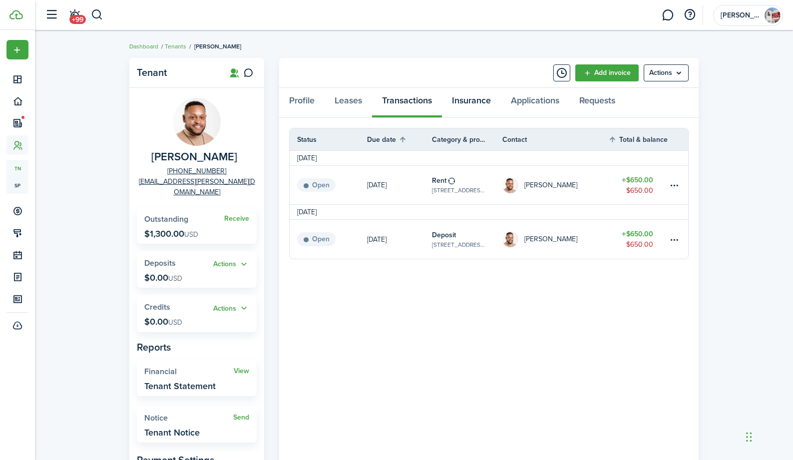
click at [467, 99] on link "Insurance" at bounding box center [471, 103] width 59 height 30
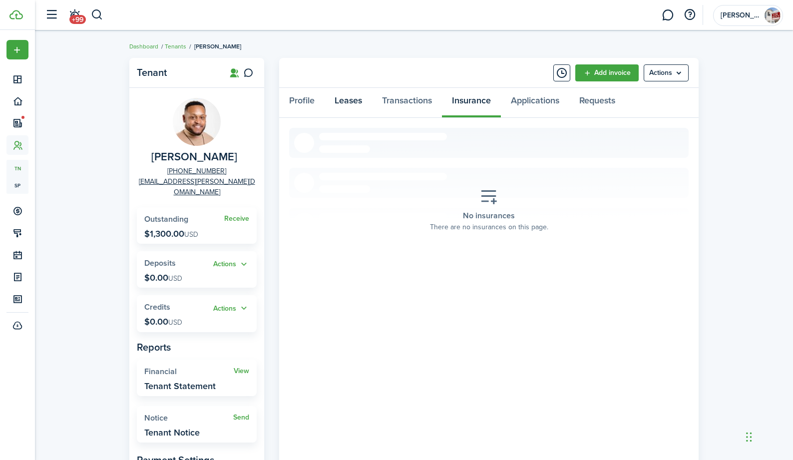
click at [340, 100] on link "Leases" at bounding box center [347, 103] width 47 height 30
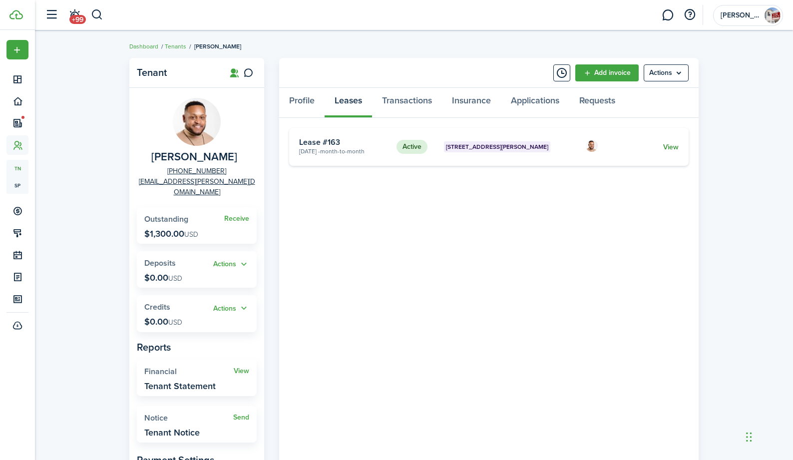
click at [666, 146] on link "View" at bounding box center [670, 147] width 15 height 10
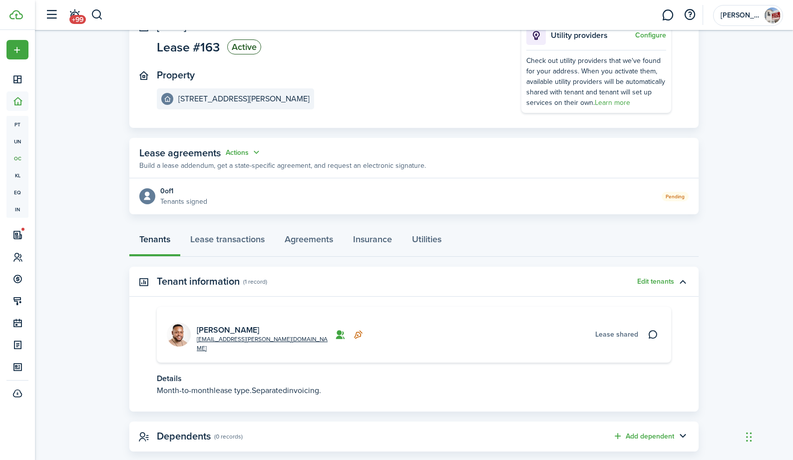
scroll to position [83, 0]
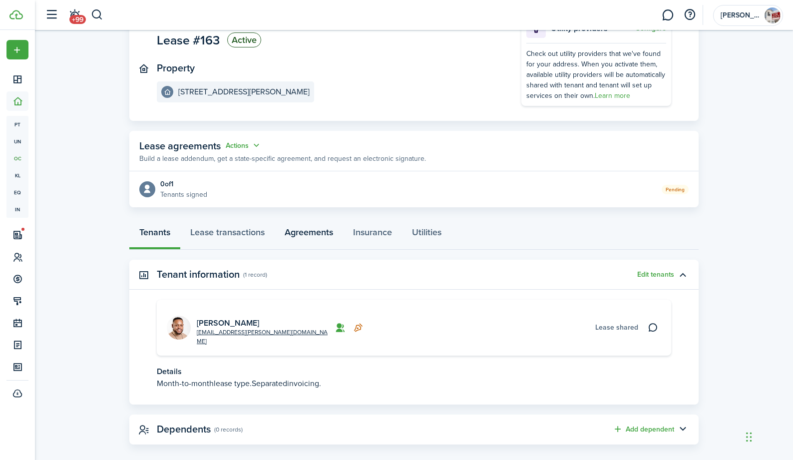
click at [303, 232] on link "Agreements" at bounding box center [309, 235] width 68 height 30
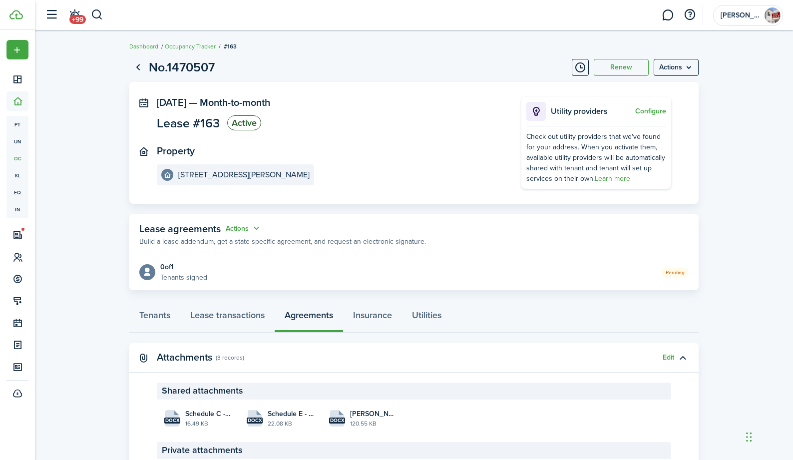
scroll to position [86, 0]
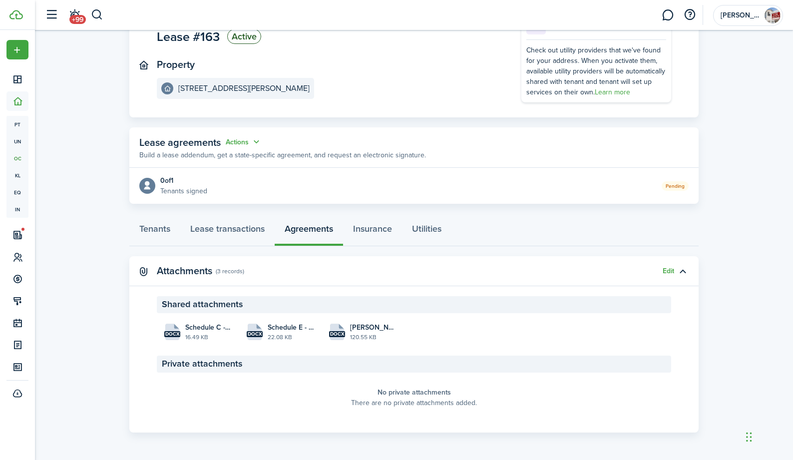
click at [210, 245] on tabs "Tenants Lease transactions Agreements Insurance Utilities" at bounding box center [413, 231] width 569 height 30
click at [211, 236] on link "Lease transactions" at bounding box center [227, 231] width 94 height 30
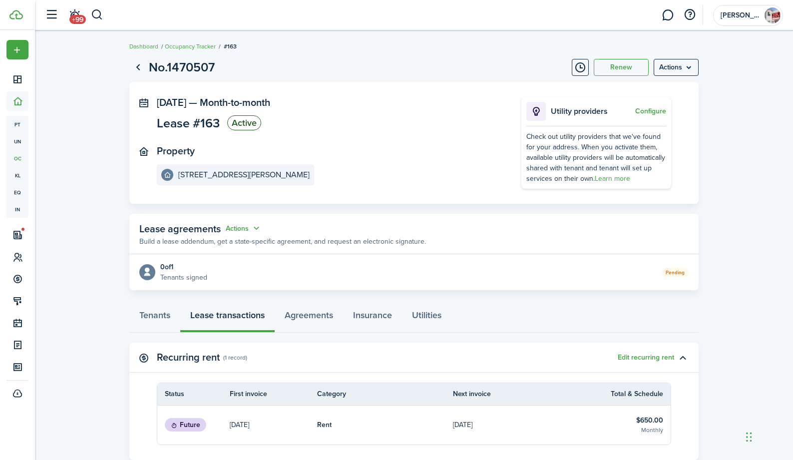
click at [96, 284] on lease-view "No.1470507 Renew Actions [DATE] — Month-to-month Lease #163 Active Property [ST…" at bounding box center [414, 328] width 758 height 551
